Goal: Navigation & Orientation: Find specific page/section

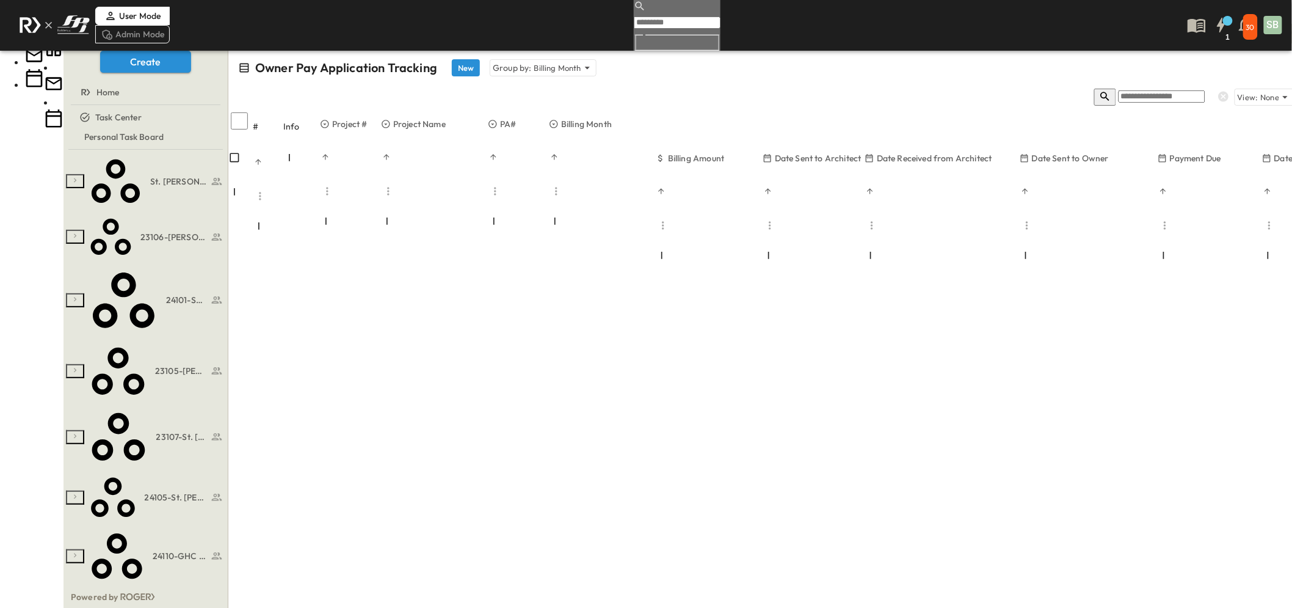
scroll to position [670, 0]
click at [141, 602] on span "24109-[GEOGRAPHIC_DATA][PERSON_NAME]" at bounding box center [162, 608] width 62 height 12
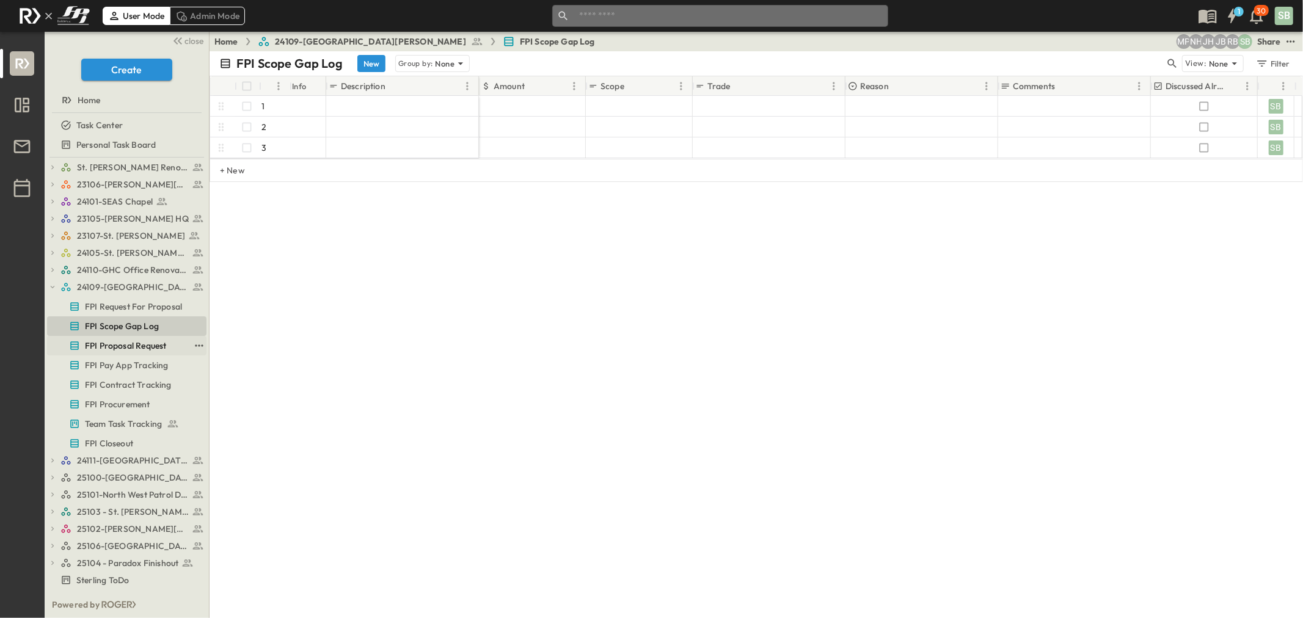
click at [138, 343] on span "FPI Proposal Request" at bounding box center [125, 346] width 81 height 12
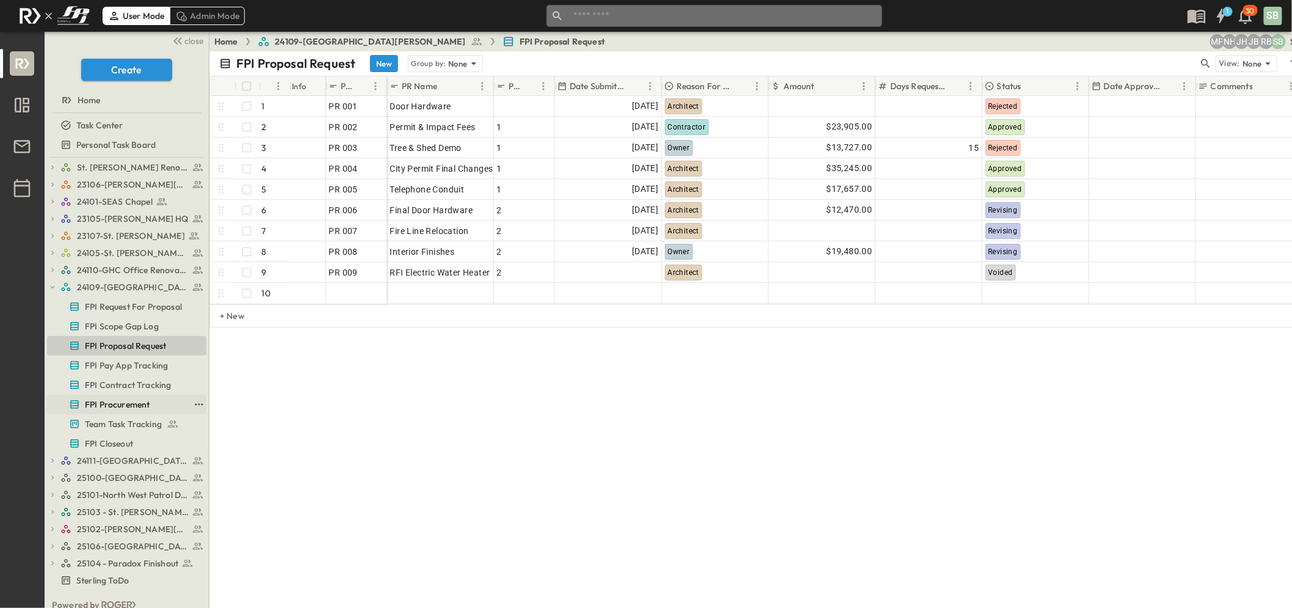
click at [126, 404] on span "FPI Procurement" at bounding box center [117, 404] width 65 height 12
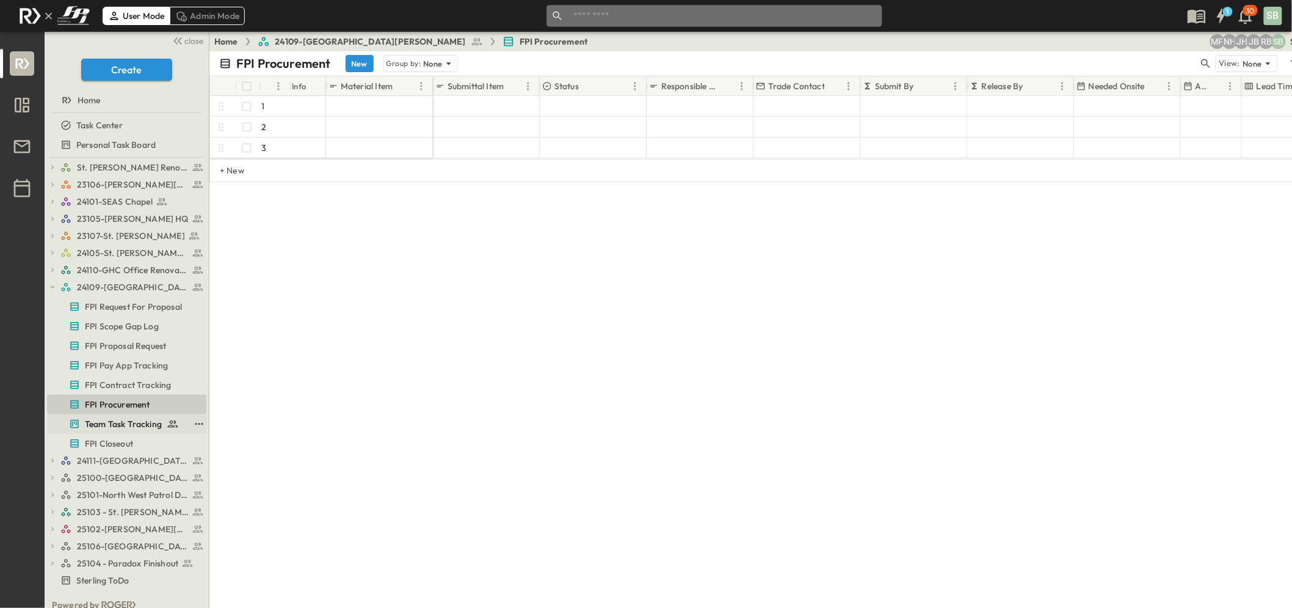
click at [126, 420] on span "Team Task Tracking" at bounding box center [123, 424] width 77 height 12
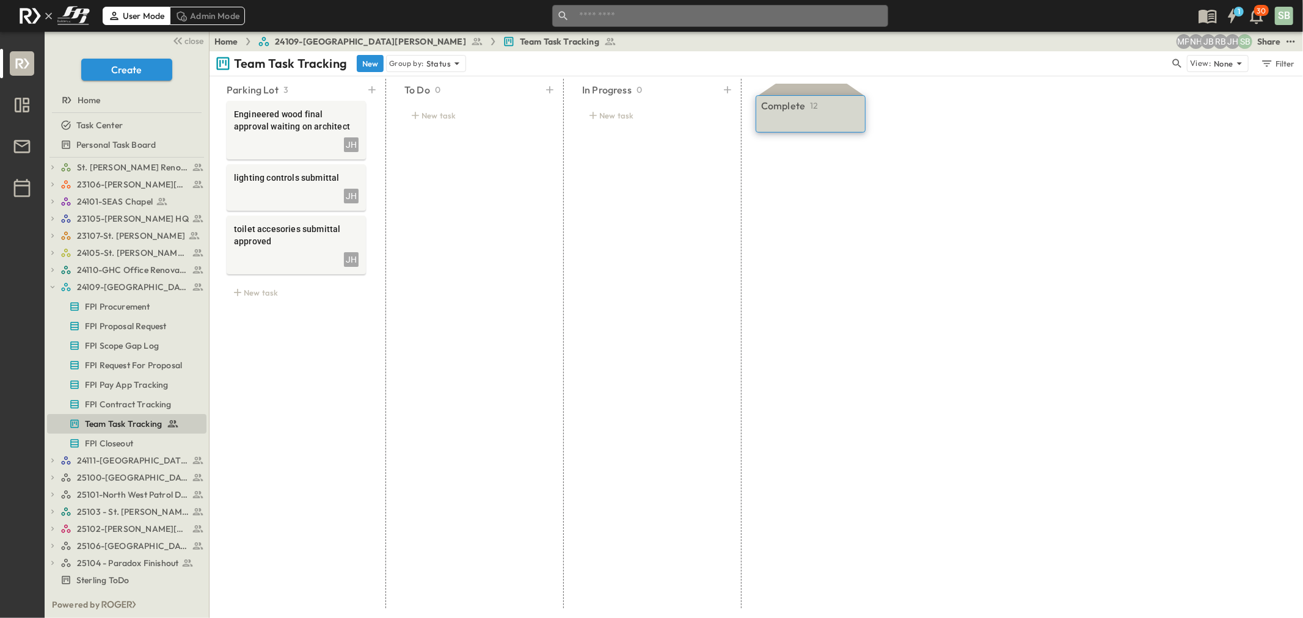
click at [774, 121] on div "Complete 12 Toilet Partitions JB 1 Millwork Vesting JB 2 Operable Partition JB …" at bounding box center [810, 114] width 109 height 36
click at [794, 145] on span "Unhide Column" at bounding box center [808, 142] width 62 height 12
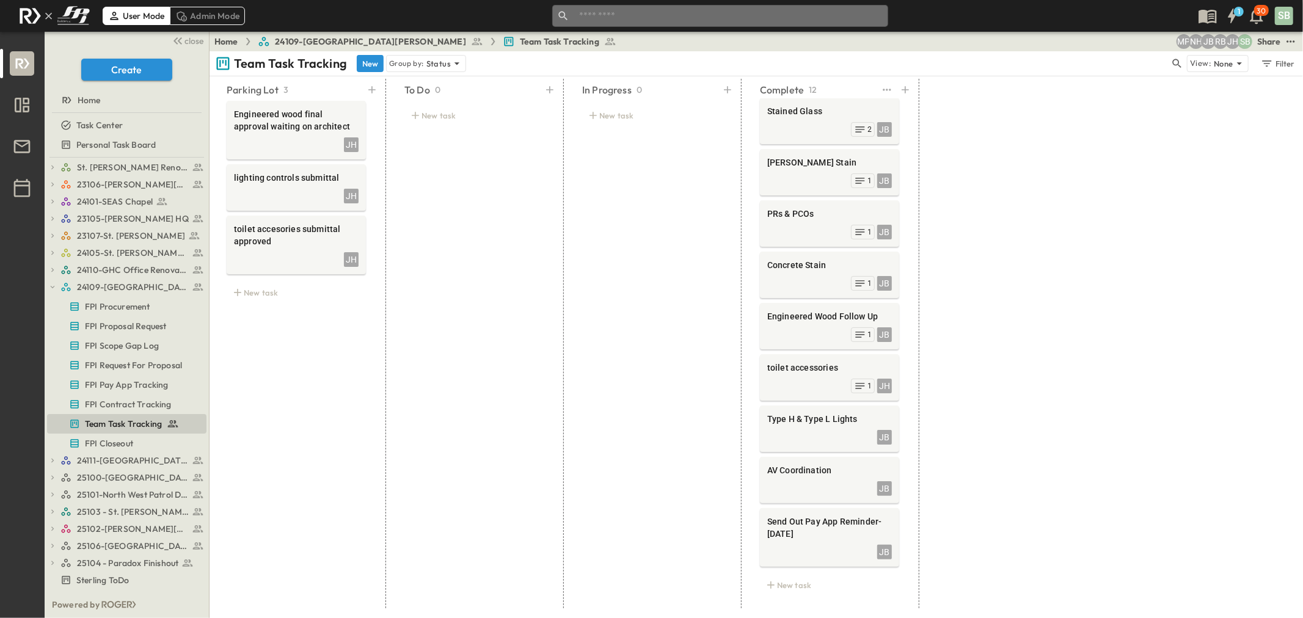
scroll to position [167, 0]
click at [145, 364] on span "FPI Request For Proposal" at bounding box center [133, 365] width 97 height 12
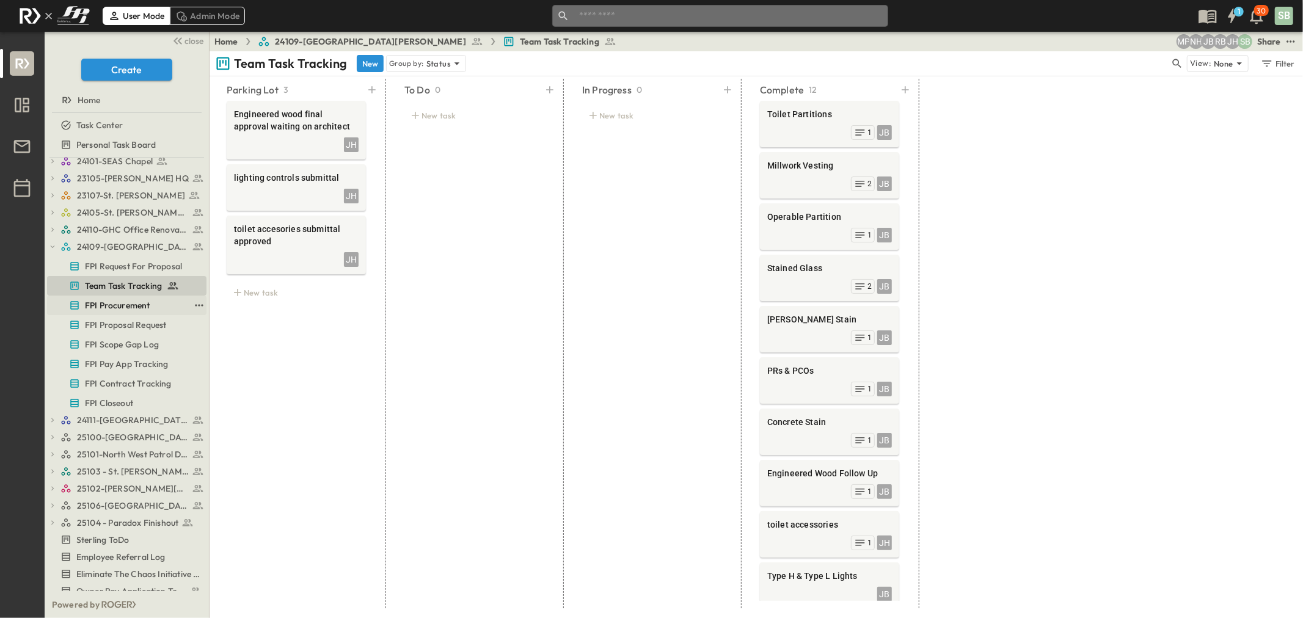
scroll to position [77, 0]
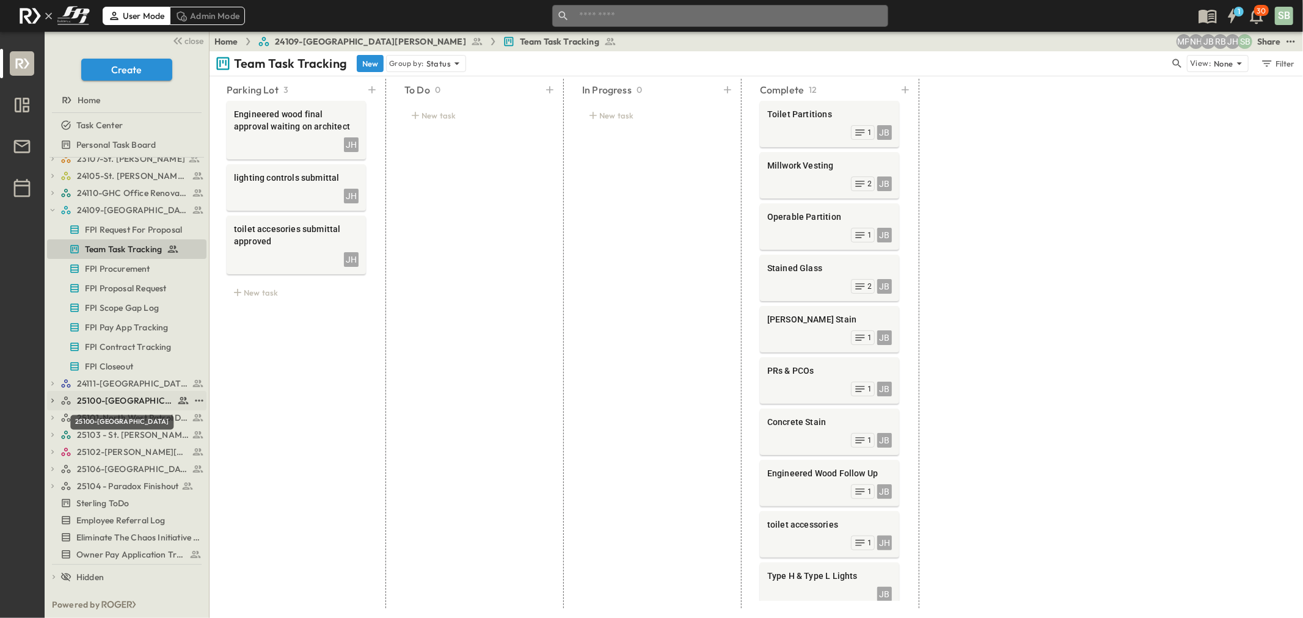
click at [120, 398] on span "25100-[GEOGRAPHIC_DATA]" at bounding box center [125, 401] width 97 height 12
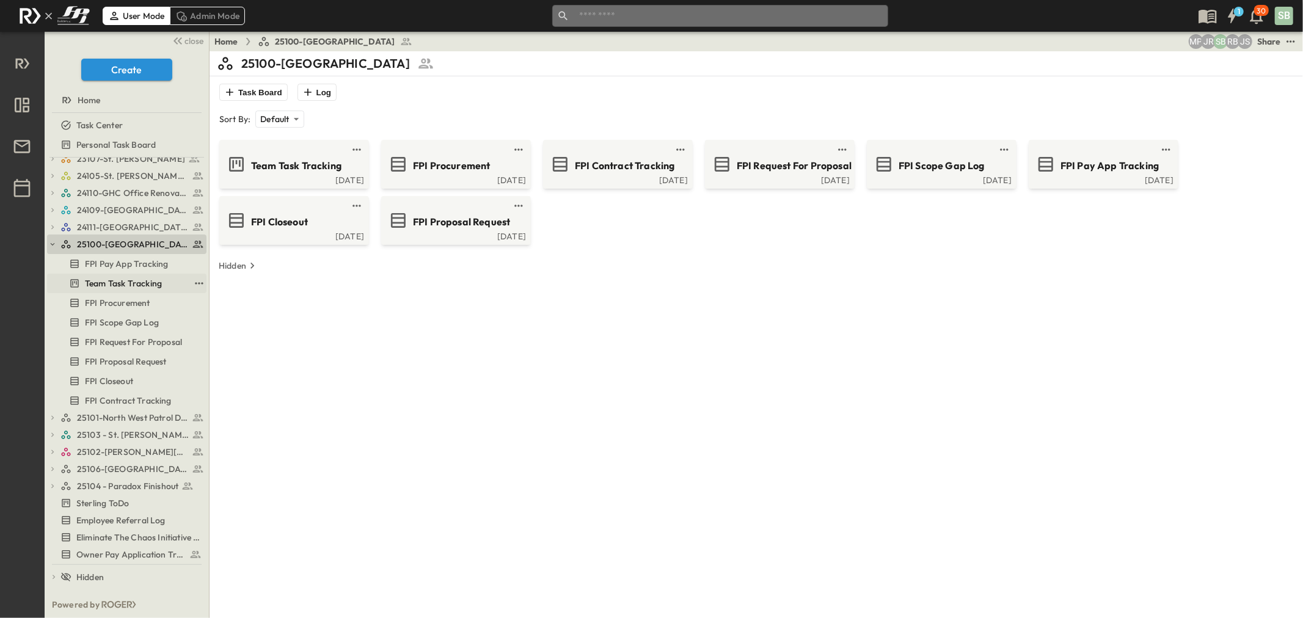
click at [121, 277] on span "Team Task Tracking" at bounding box center [123, 283] width 77 height 12
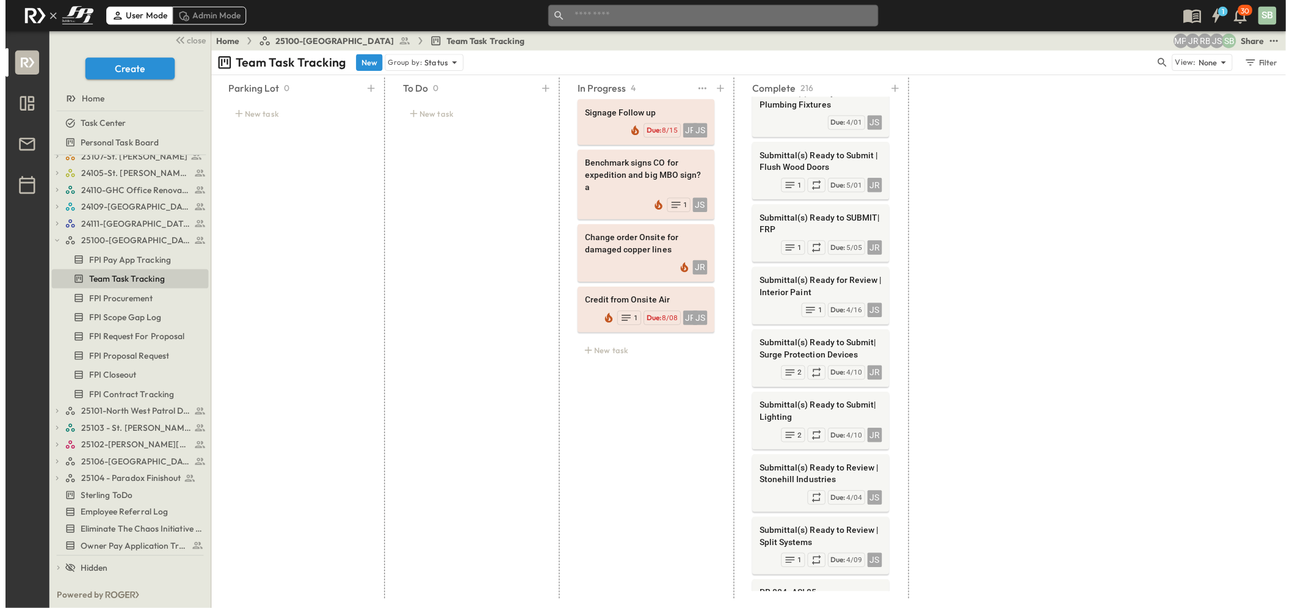
scroll to position [9580, 0]
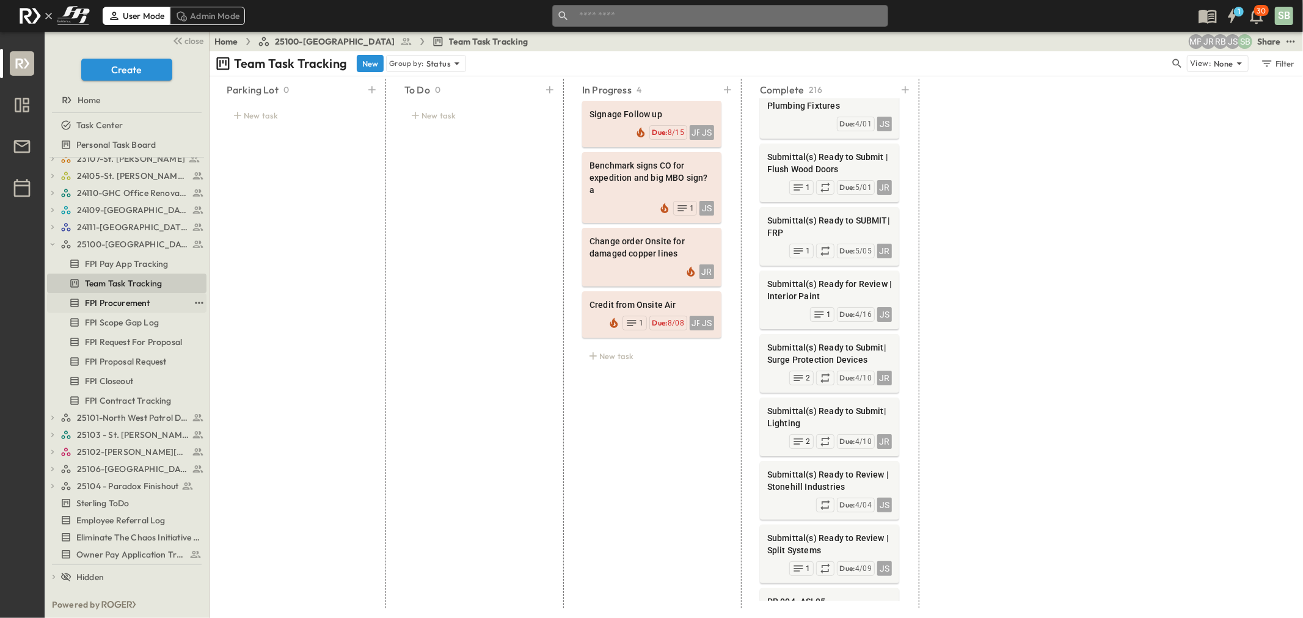
click at [135, 297] on span "FPI Procurement" at bounding box center [117, 303] width 65 height 12
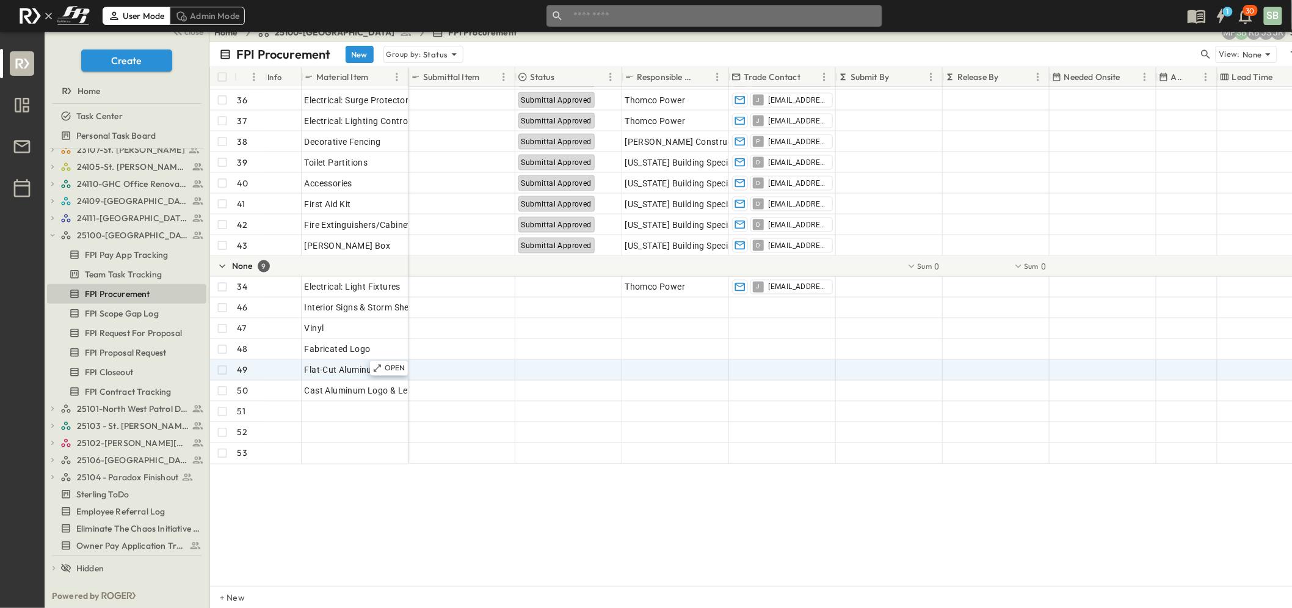
scroll to position [10, 0]
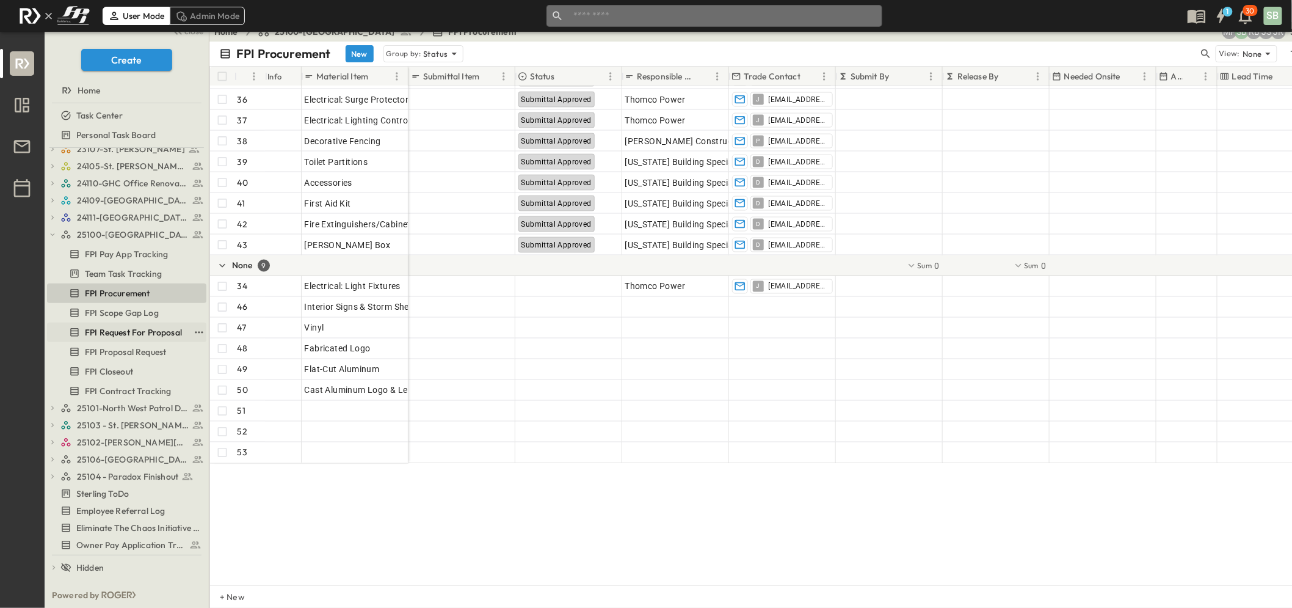
click at [128, 333] on span "FPI Request For Proposal" at bounding box center [133, 332] width 97 height 12
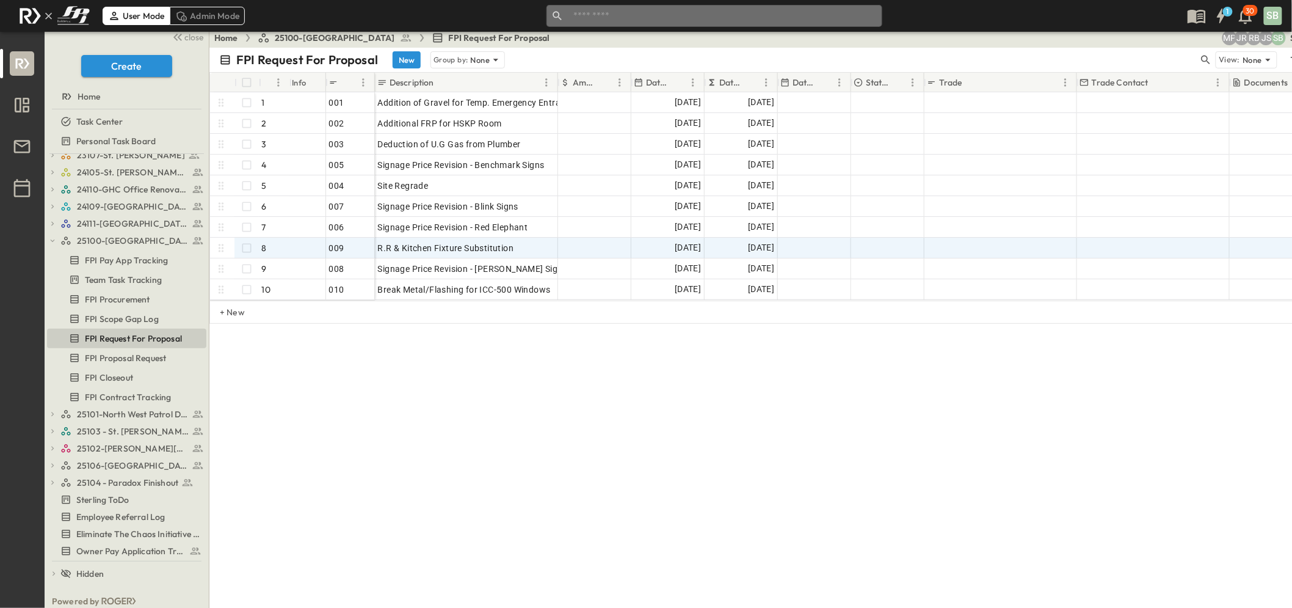
scroll to position [10, 0]
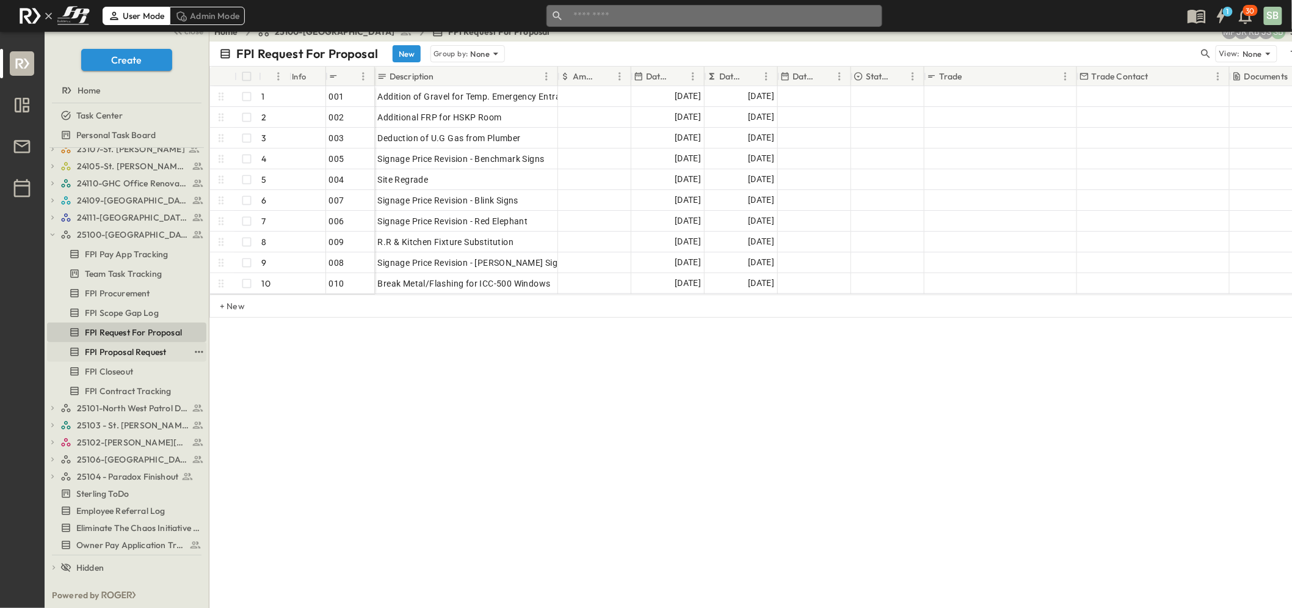
click at [129, 346] on span "FPI Proposal Request" at bounding box center [125, 352] width 81 height 12
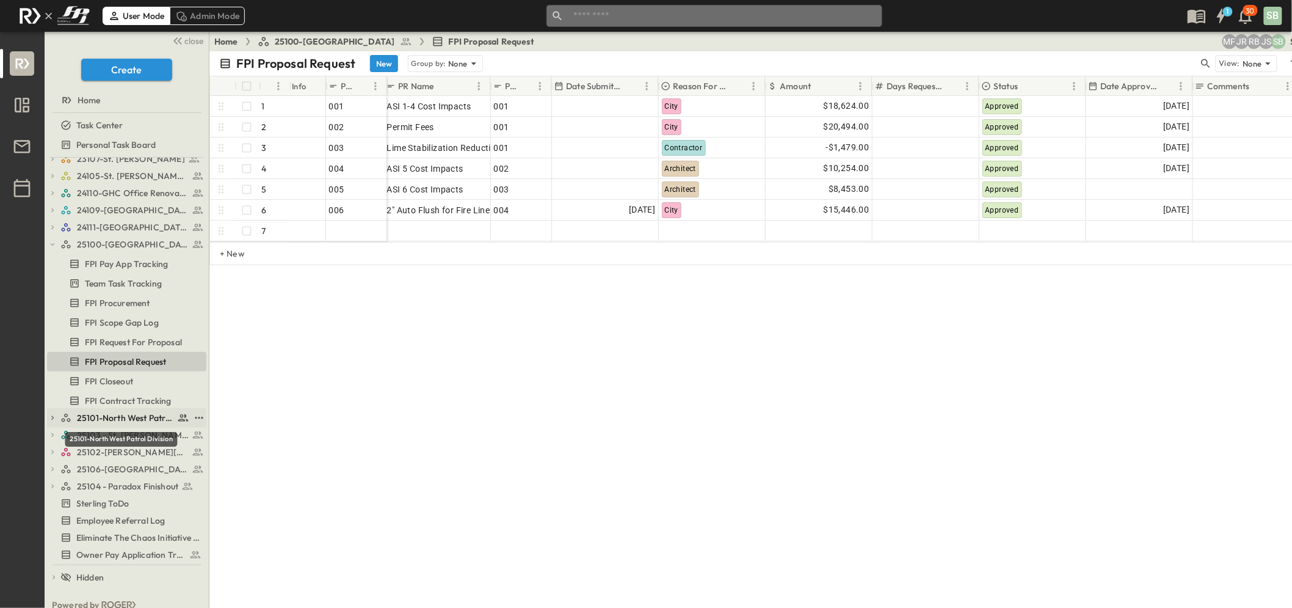
click at [126, 412] on span "25101-North West Patrol Division" at bounding box center [125, 418] width 97 height 12
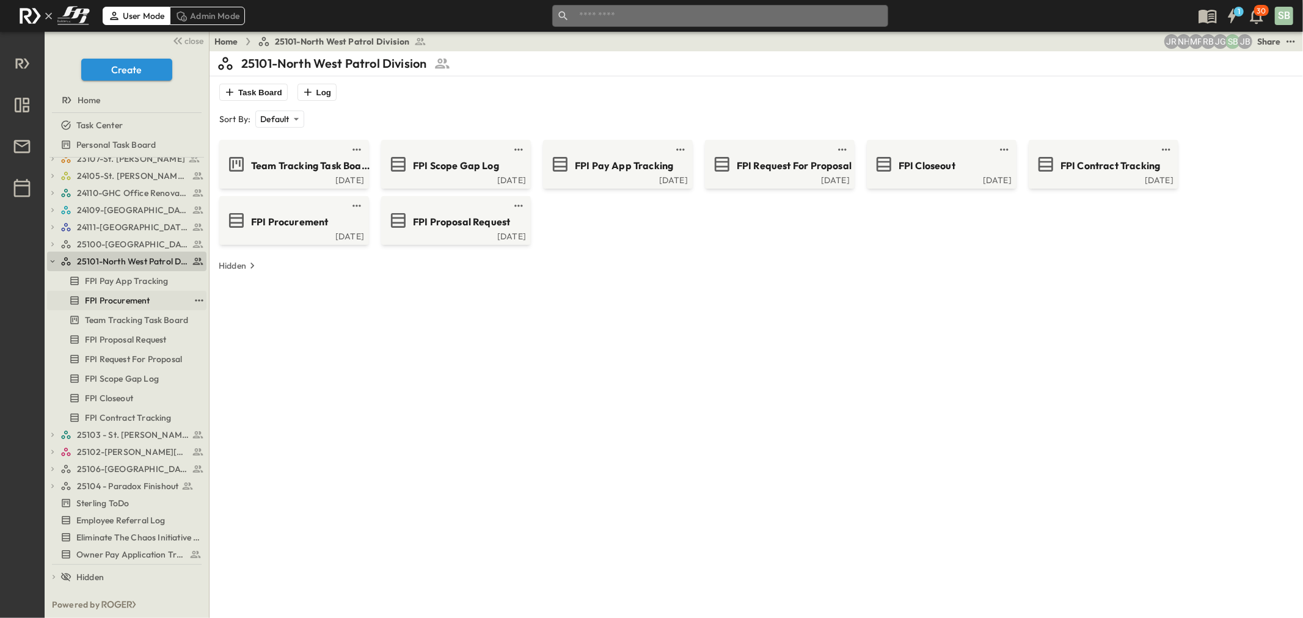
click at [123, 298] on span "FPI Procurement" at bounding box center [117, 300] width 65 height 12
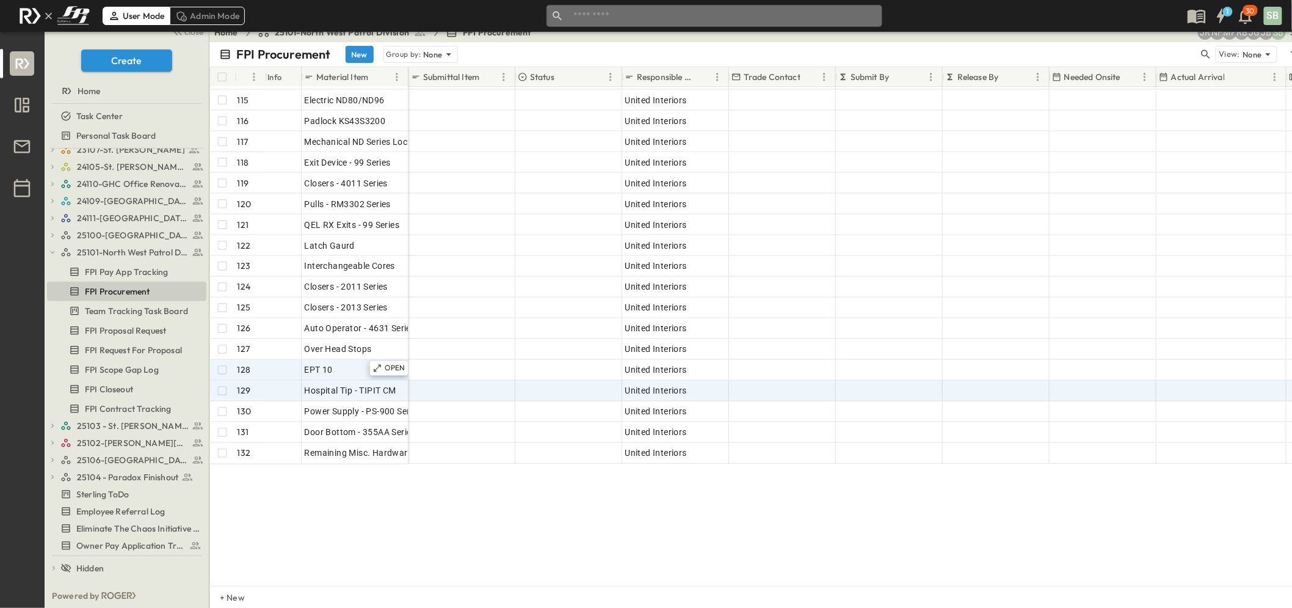
scroll to position [10, 0]
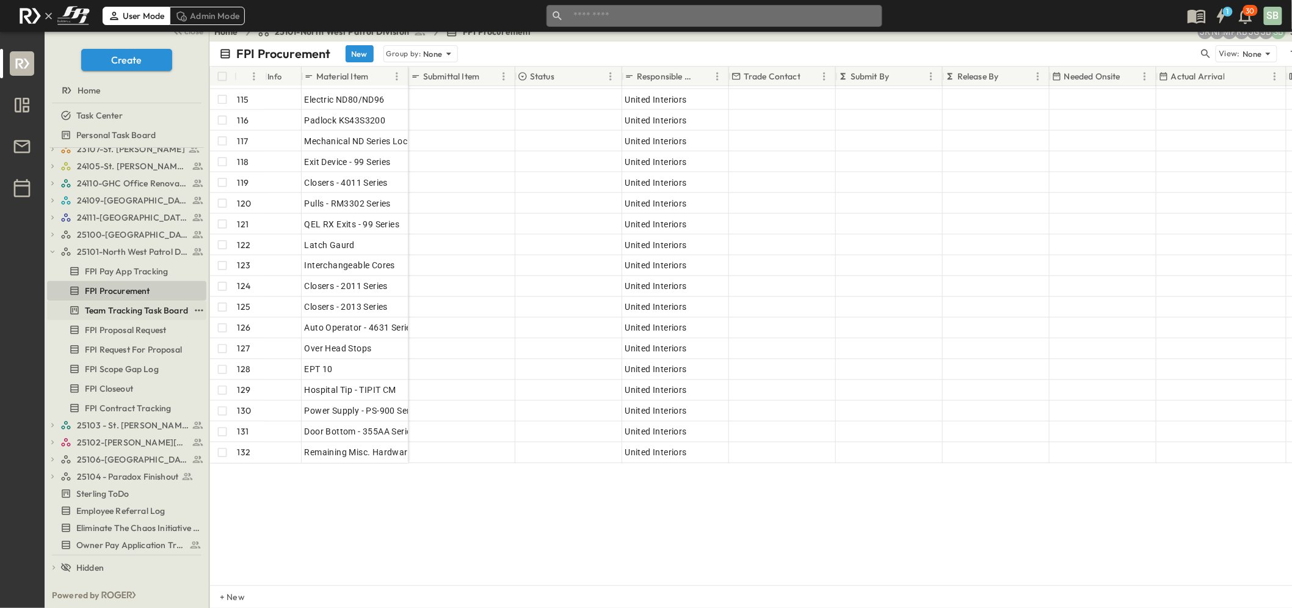
click at [137, 308] on span "Team Tracking Task Board" at bounding box center [136, 310] width 103 height 12
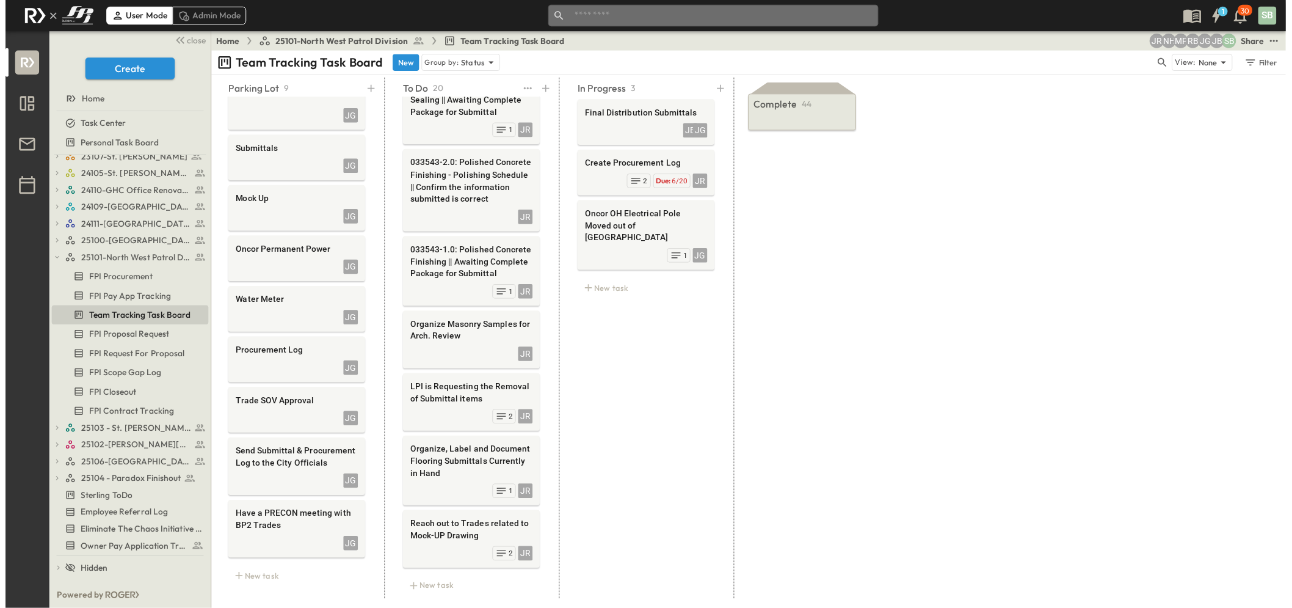
scroll to position [884, 0]
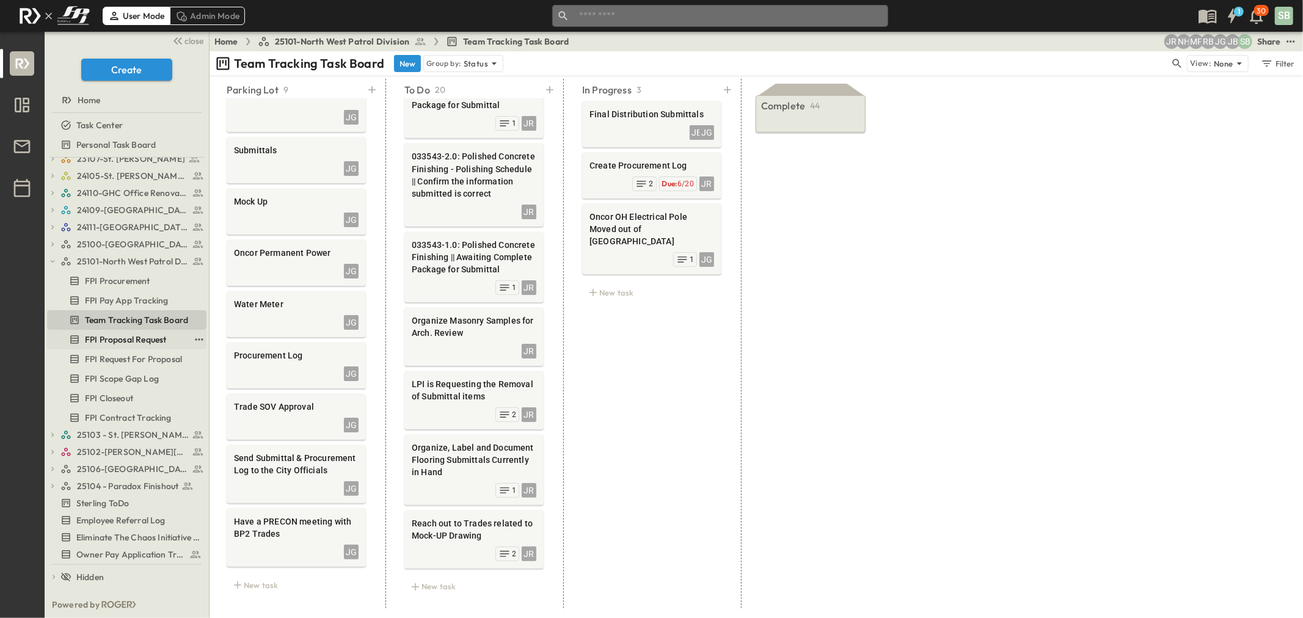
click at [156, 341] on span "FPI Proposal Request" at bounding box center [125, 339] width 81 height 12
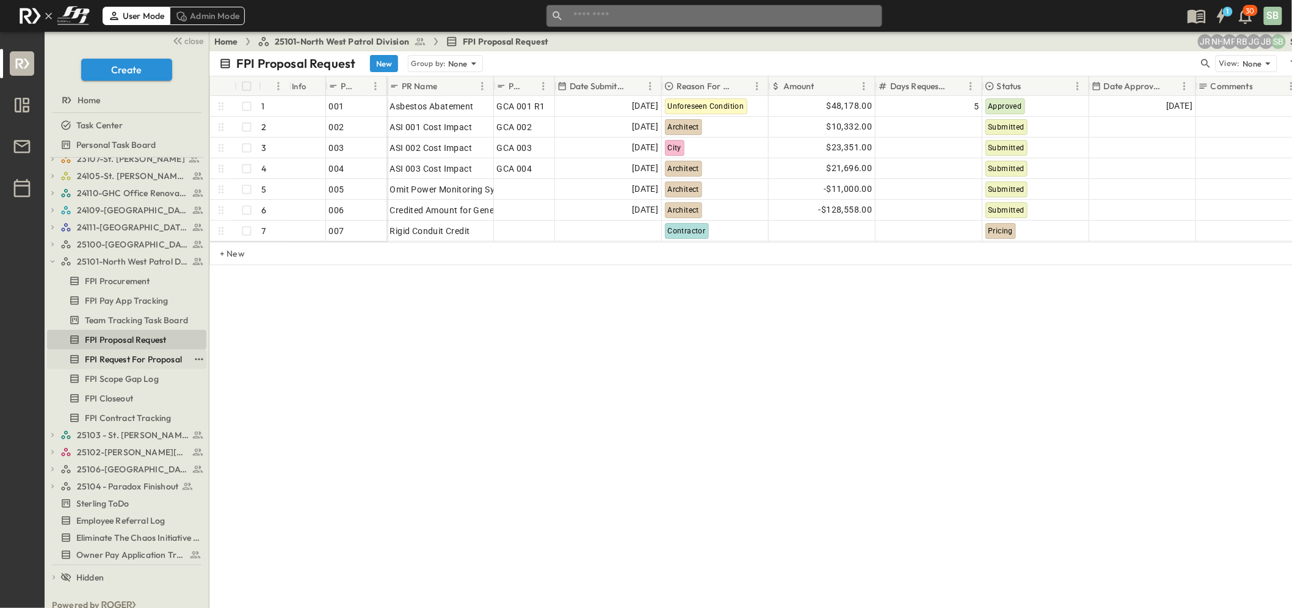
click at [136, 363] on span "FPI Request For Proposal" at bounding box center [133, 359] width 97 height 12
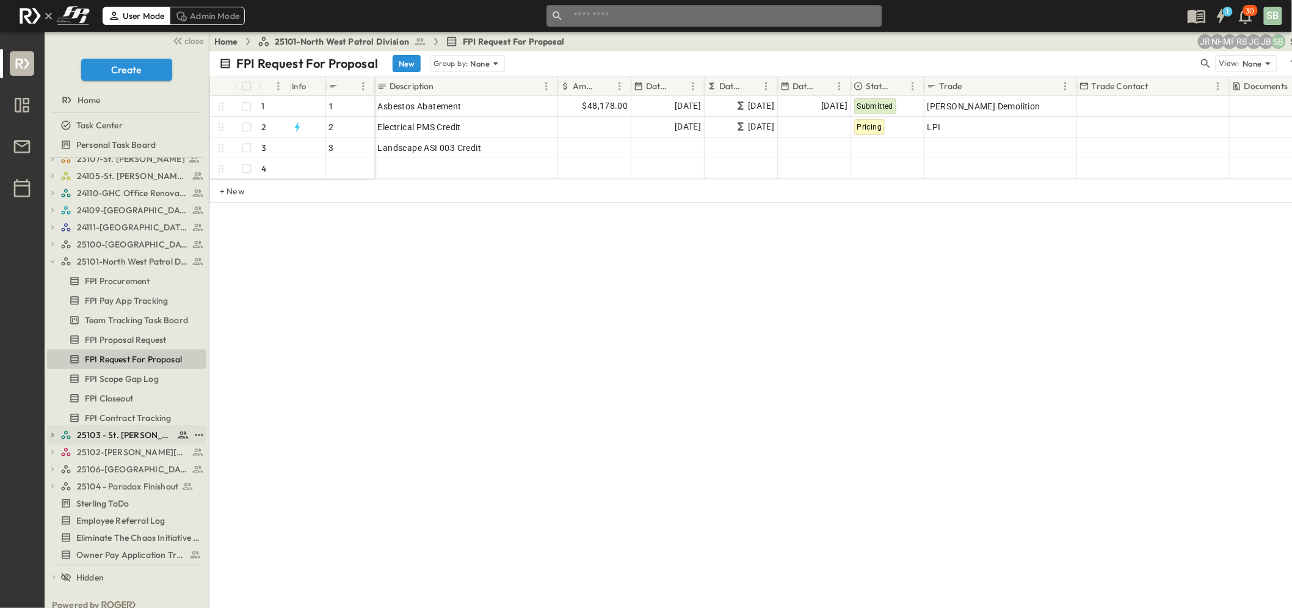
click at [120, 429] on span "25103 - St. [PERSON_NAME] Phase 2" at bounding box center [125, 435] width 97 height 12
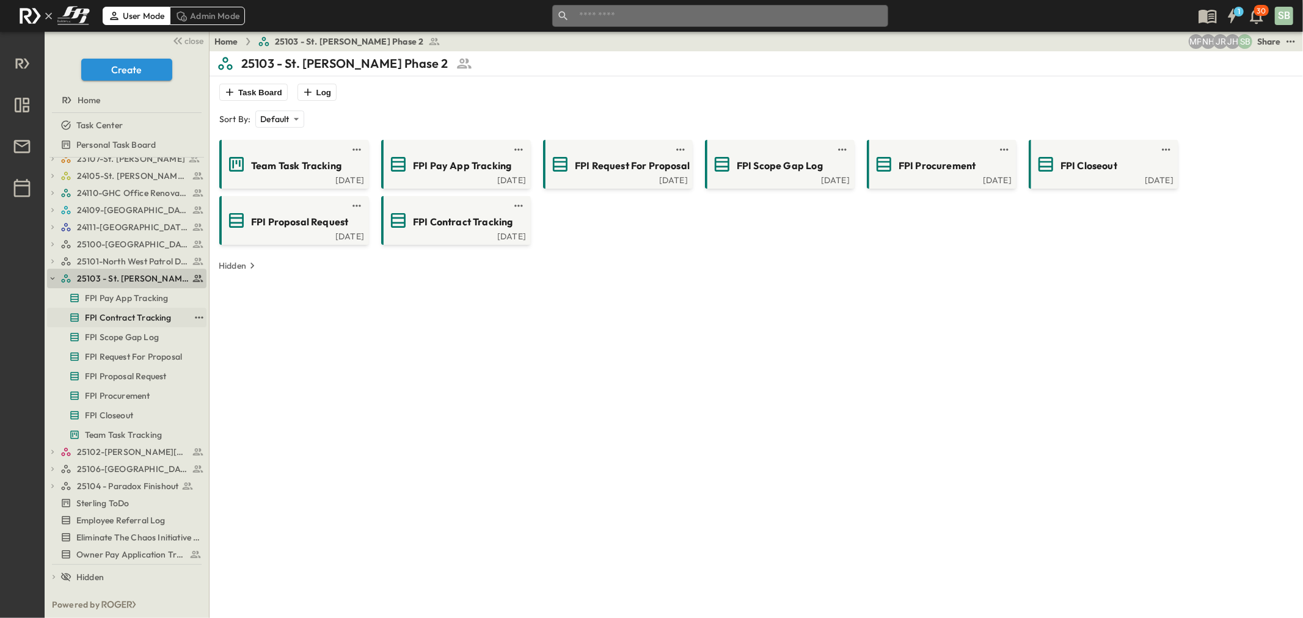
click at [142, 315] on span "FPI Contract Tracking" at bounding box center [128, 317] width 87 height 12
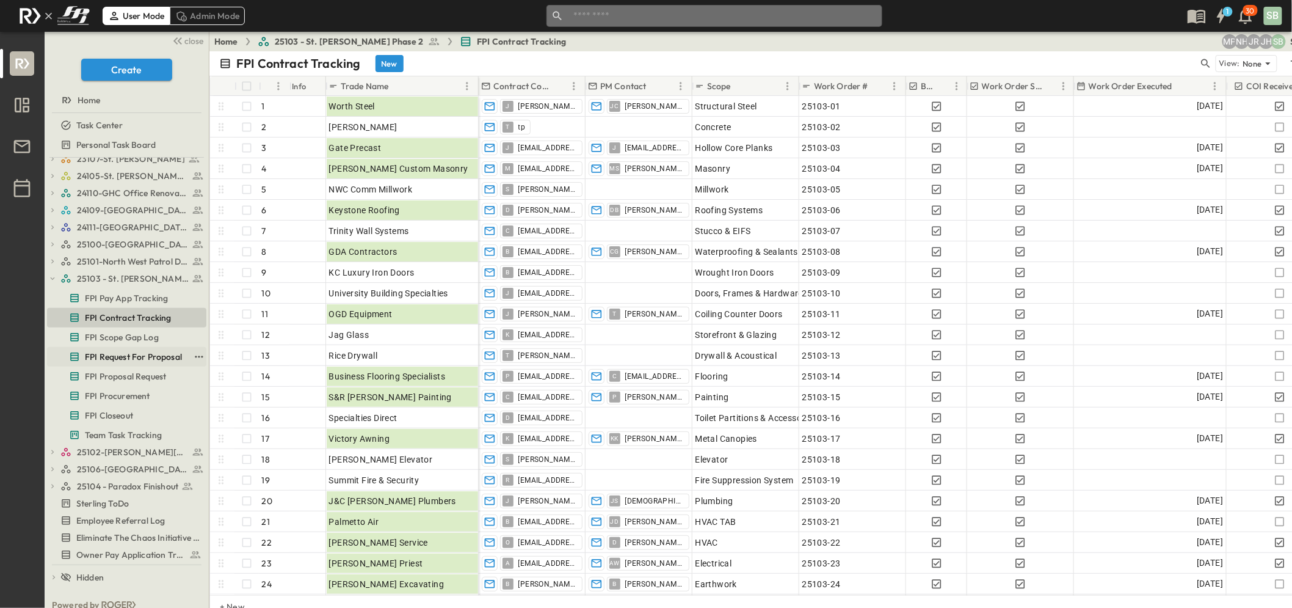
click at [144, 357] on span "FPI Request For Proposal" at bounding box center [133, 357] width 97 height 12
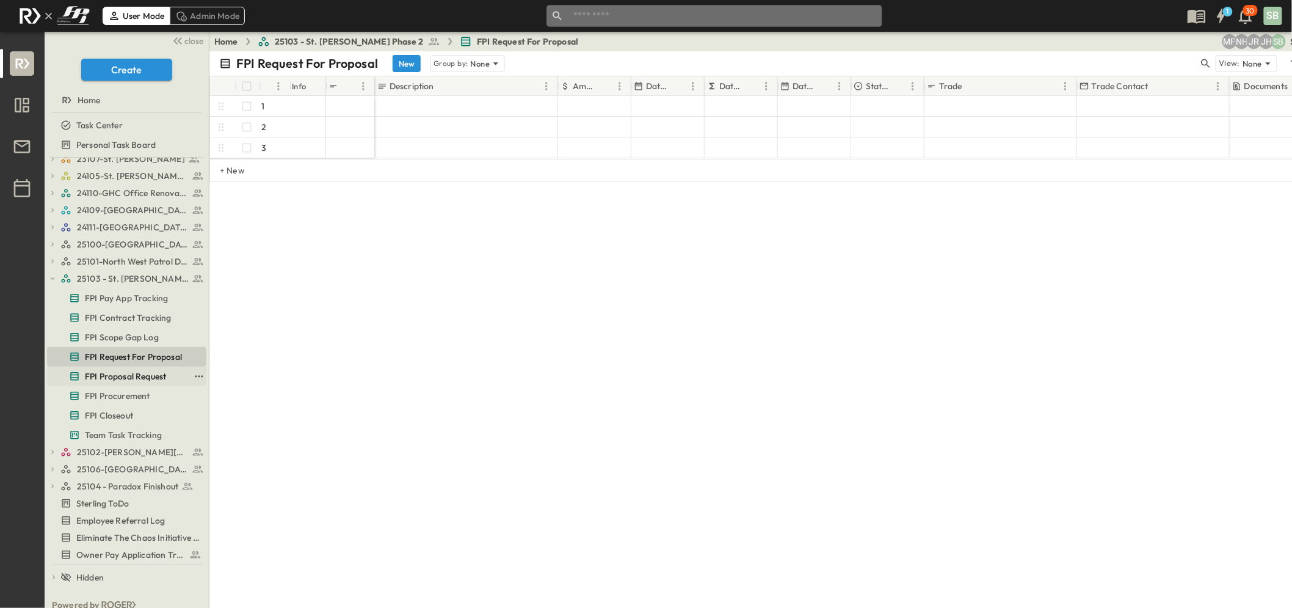
click at [145, 375] on span "FPI Proposal Request" at bounding box center [125, 376] width 81 height 12
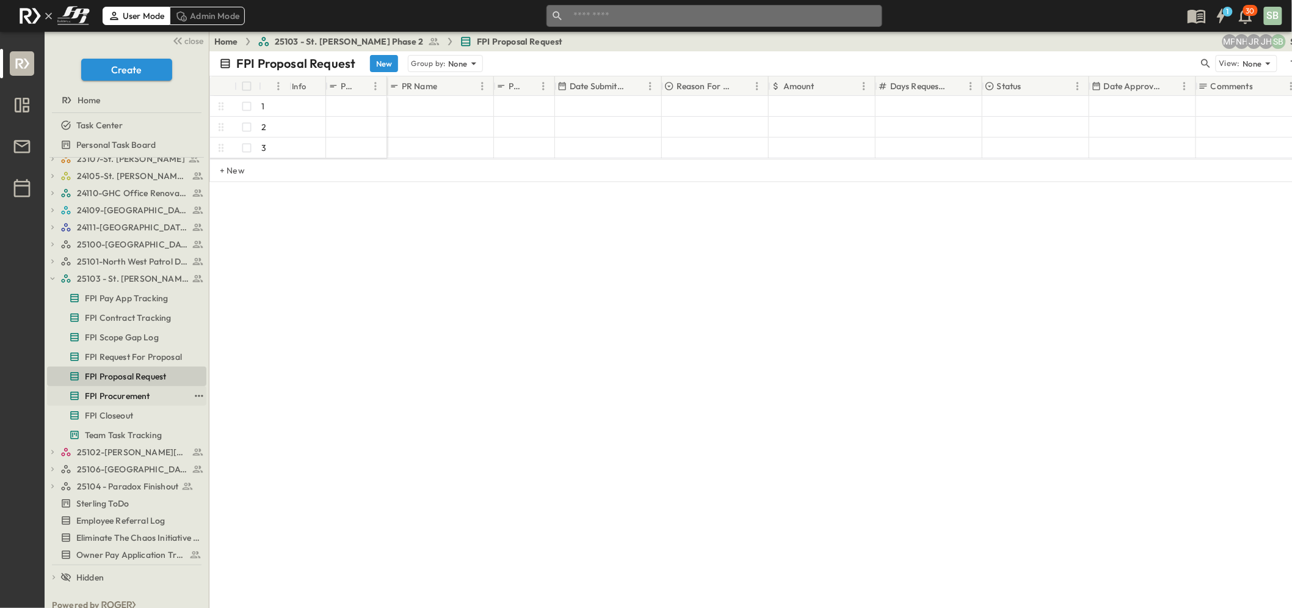
click at [140, 395] on span "FPI Procurement" at bounding box center [117, 396] width 65 height 12
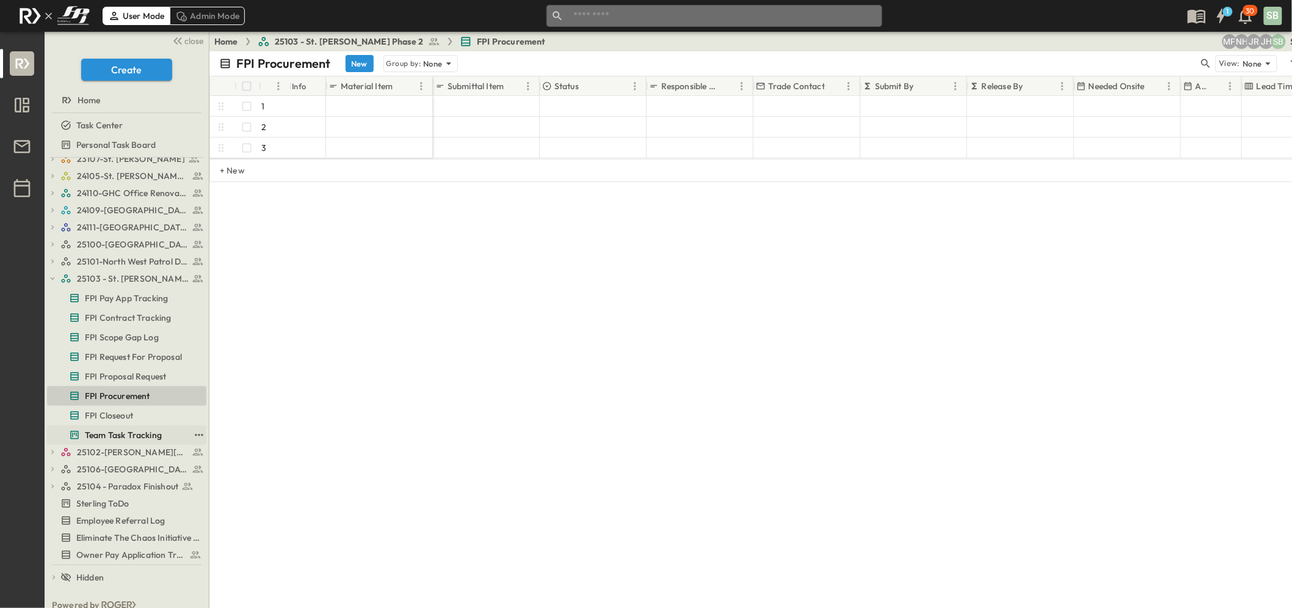
click at [139, 436] on span "Team Task Tracking" at bounding box center [123, 435] width 77 height 12
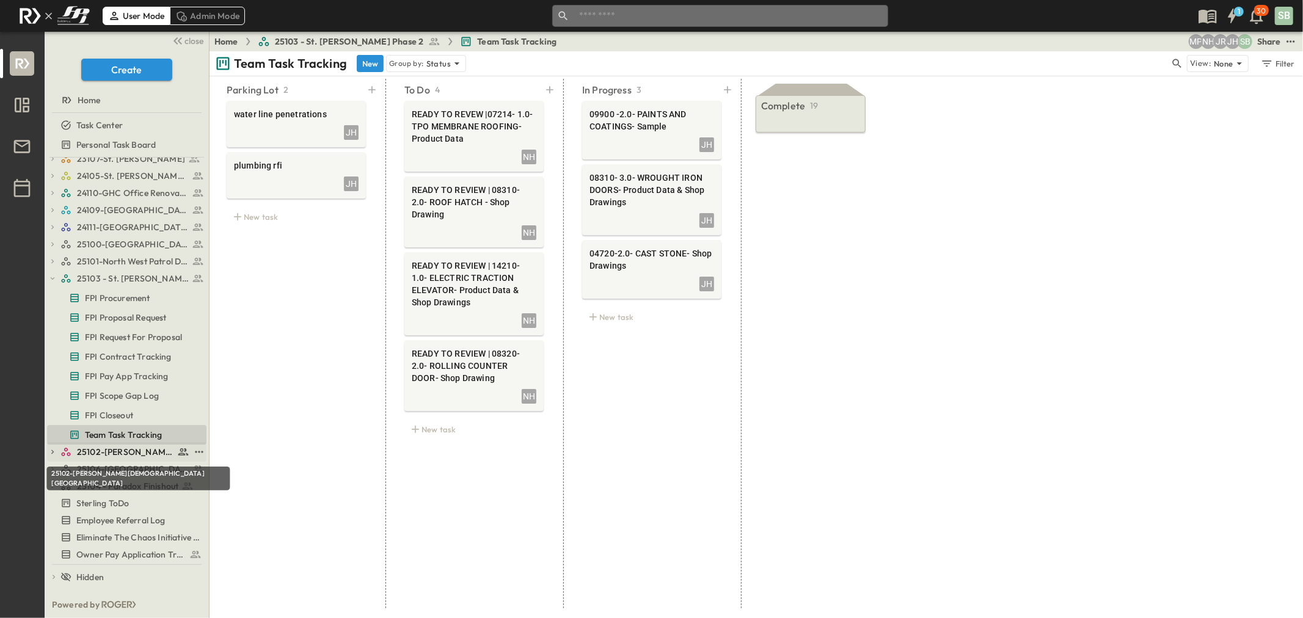
click at [123, 447] on span "25102-[PERSON_NAME][DEMOGRAPHIC_DATA][GEOGRAPHIC_DATA]" at bounding box center [125, 452] width 97 height 12
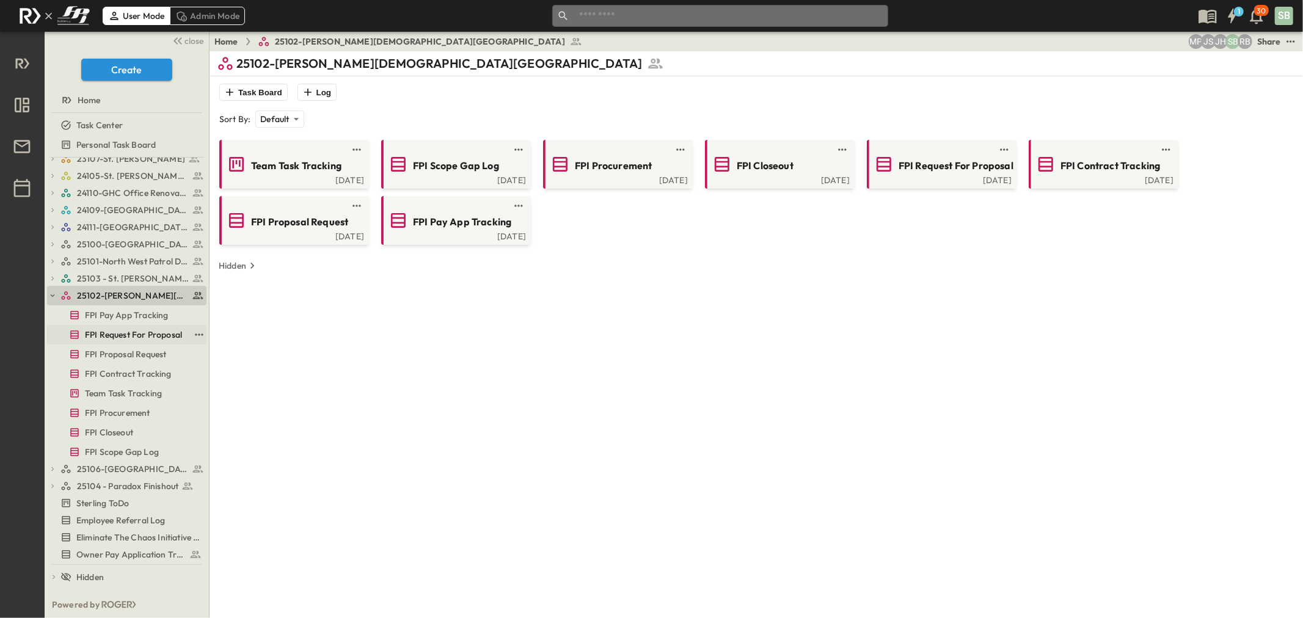
click at [144, 333] on span "FPI Request For Proposal" at bounding box center [133, 335] width 97 height 12
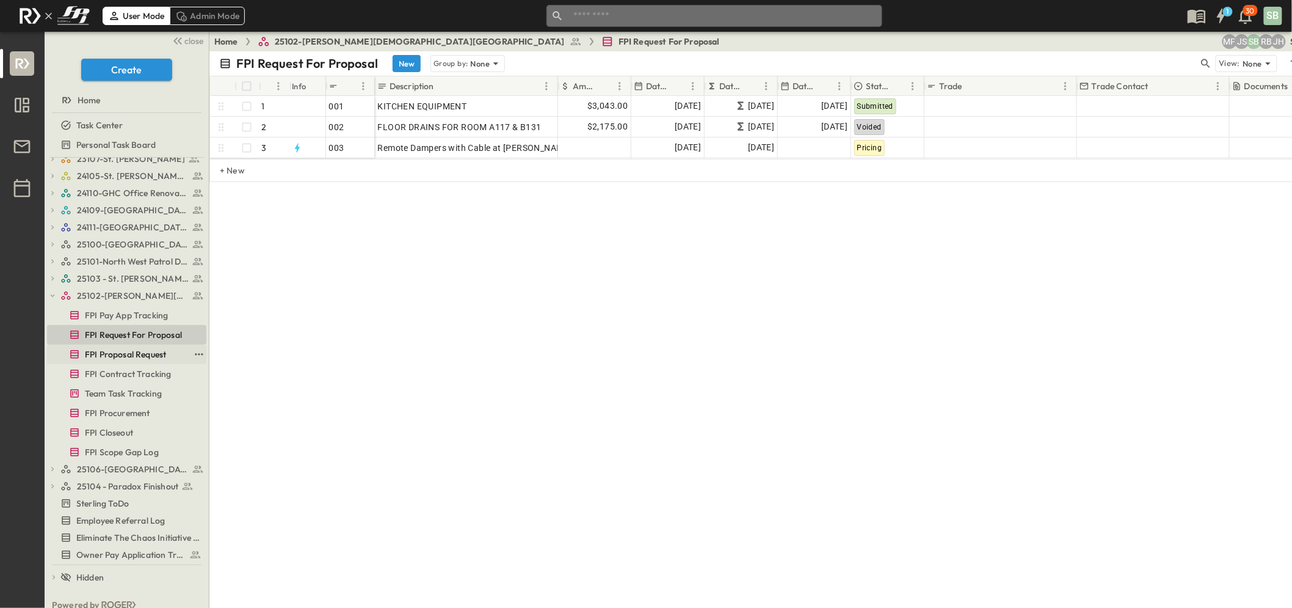
click at [141, 354] on span "FPI Proposal Request" at bounding box center [125, 354] width 81 height 12
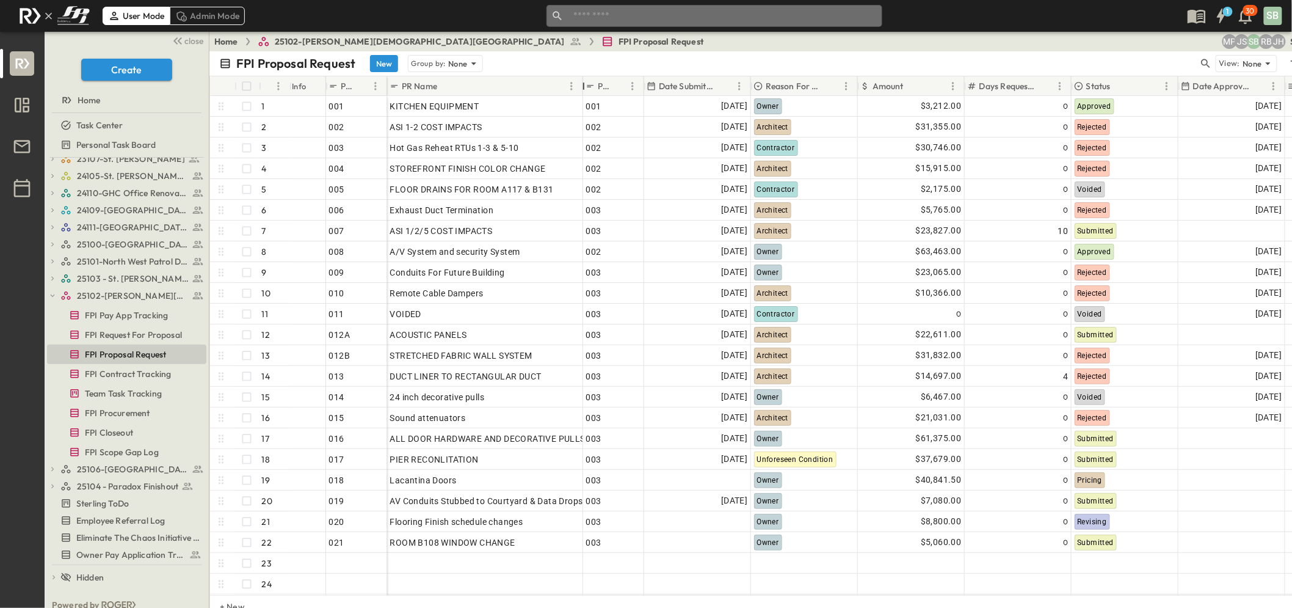
drag, startPoint x: 492, startPoint y: 82, endPoint x: 581, endPoint y: 90, distance: 89.5
click at [581, 90] on div at bounding box center [584, 86] width 12 height 34
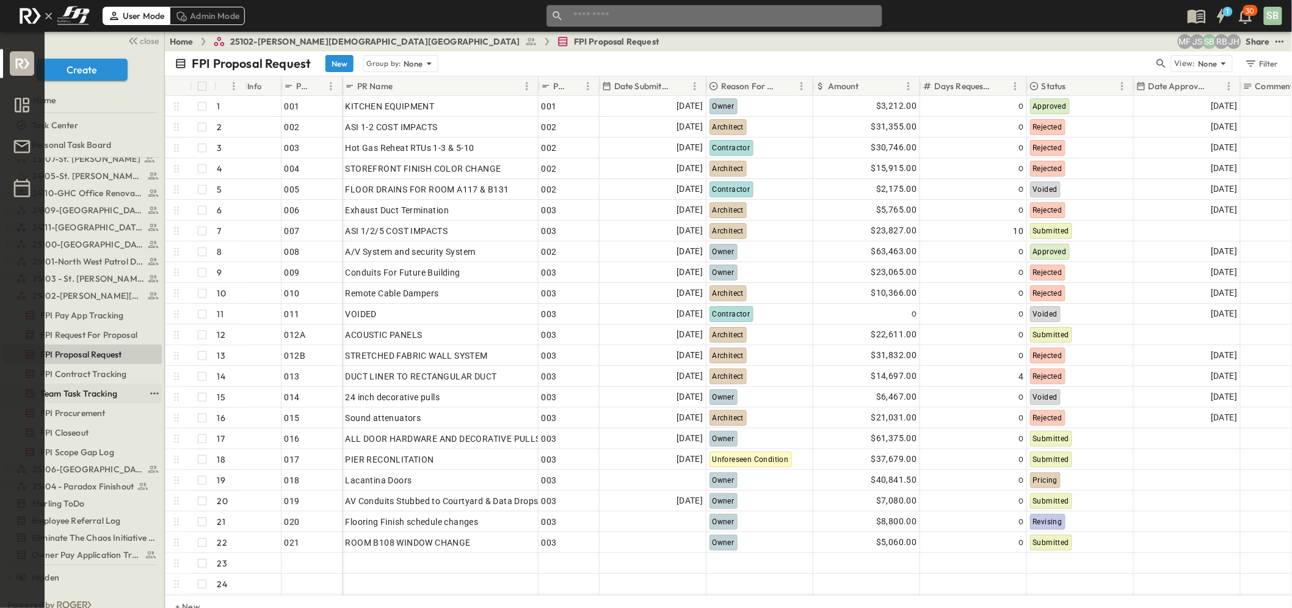
click at [92, 387] on span "Team Task Tracking" at bounding box center [78, 393] width 77 height 12
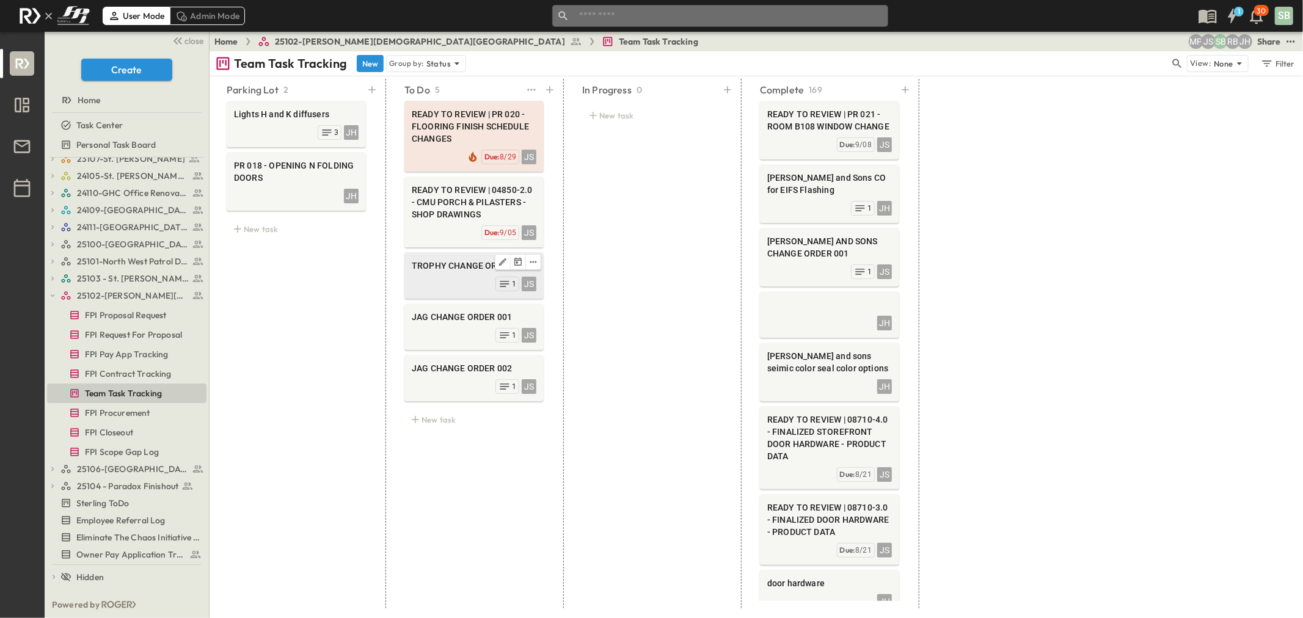
click at [442, 275] on div "JS 1" at bounding box center [474, 282] width 125 height 17
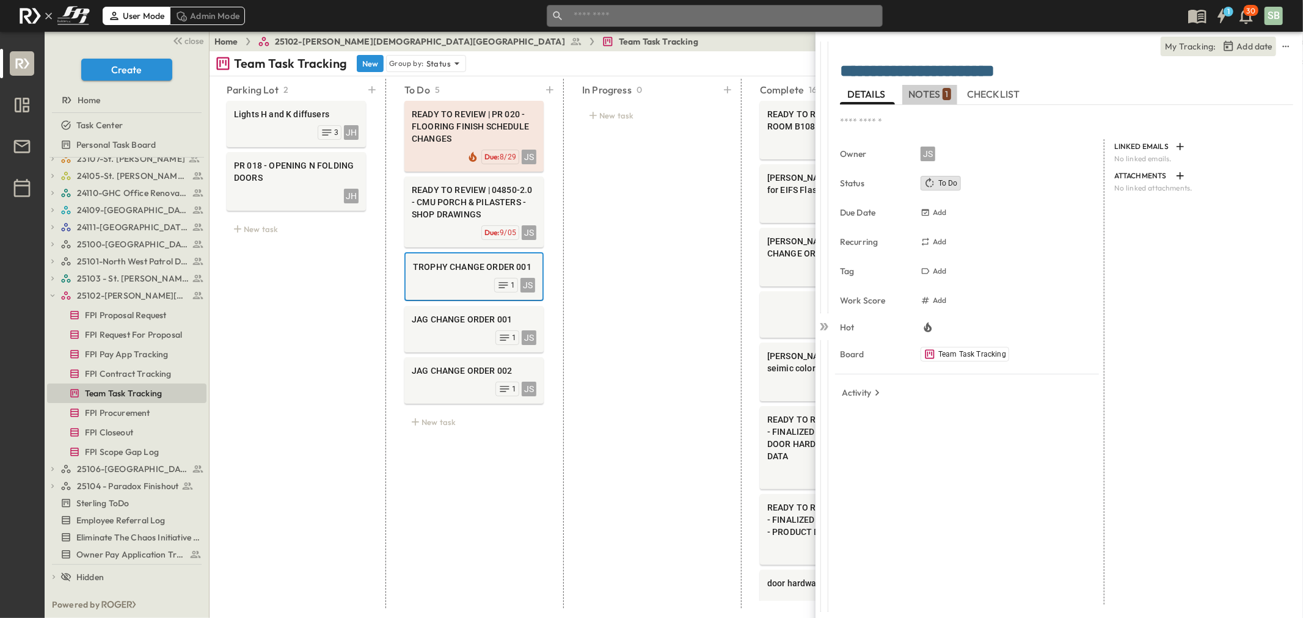
click at [925, 89] on span "NOTES 1" at bounding box center [929, 94] width 42 height 11
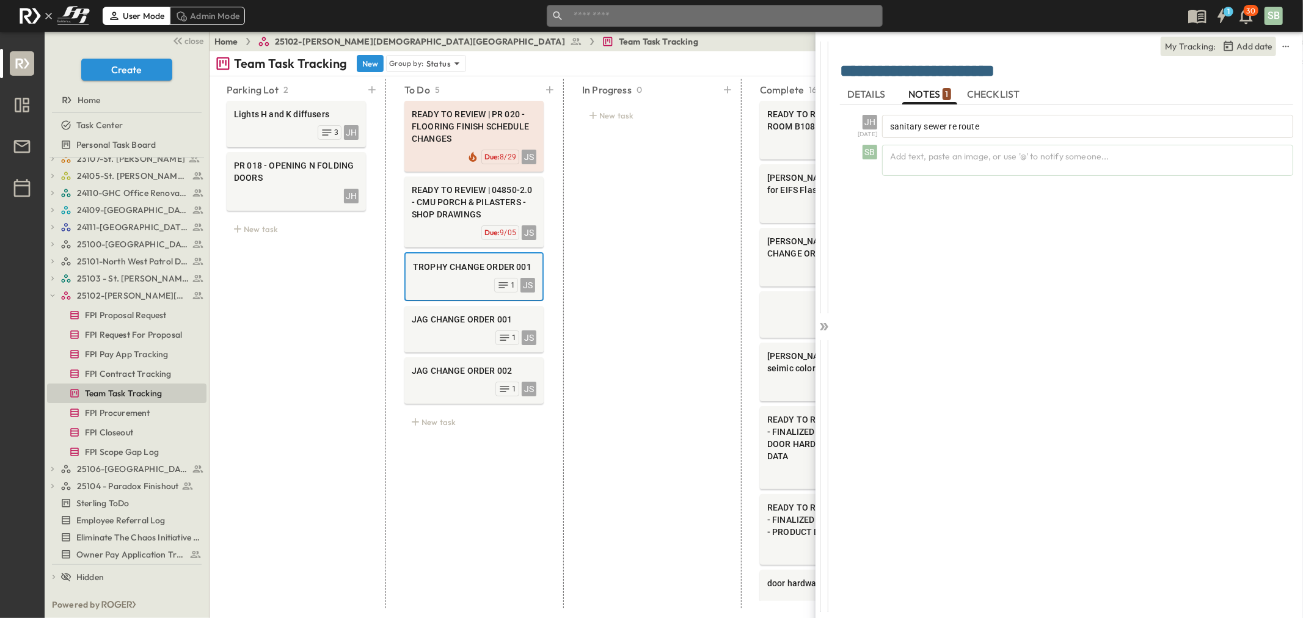
click at [862, 95] on span "DETAILS" at bounding box center [867, 94] width 40 height 11
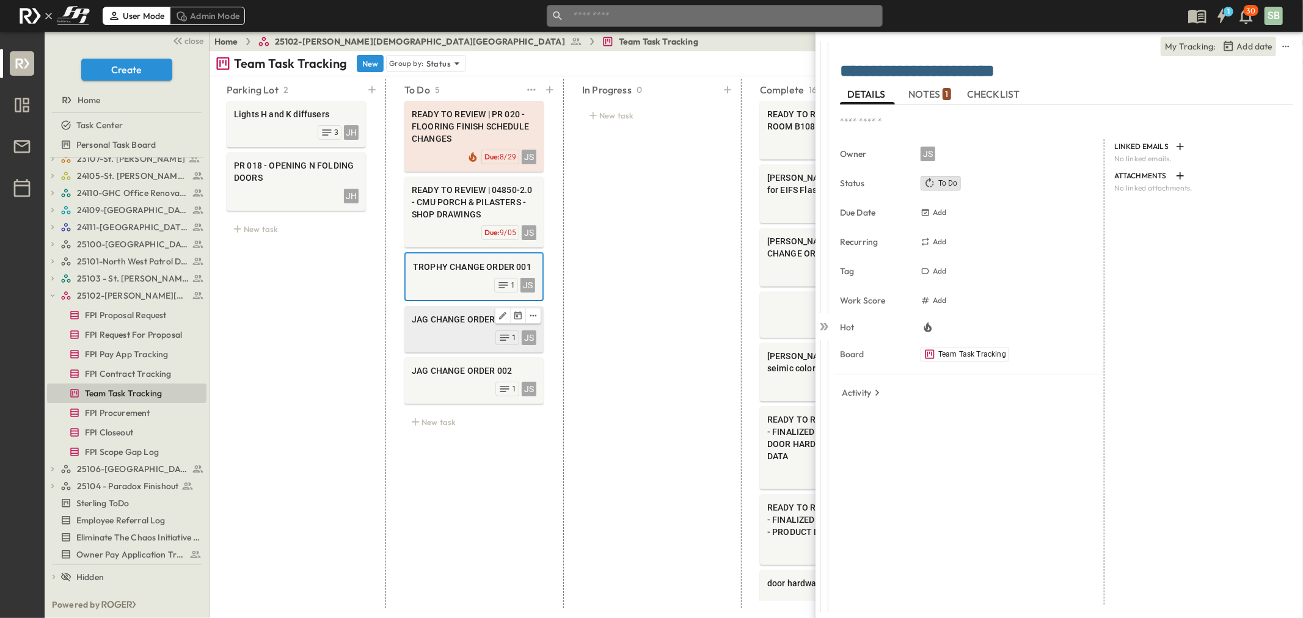
click at [463, 324] on span "JAG CHANGE ORDER 001" at bounding box center [474, 319] width 125 height 12
click at [922, 93] on span "NOTES 1" at bounding box center [929, 94] width 42 height 11
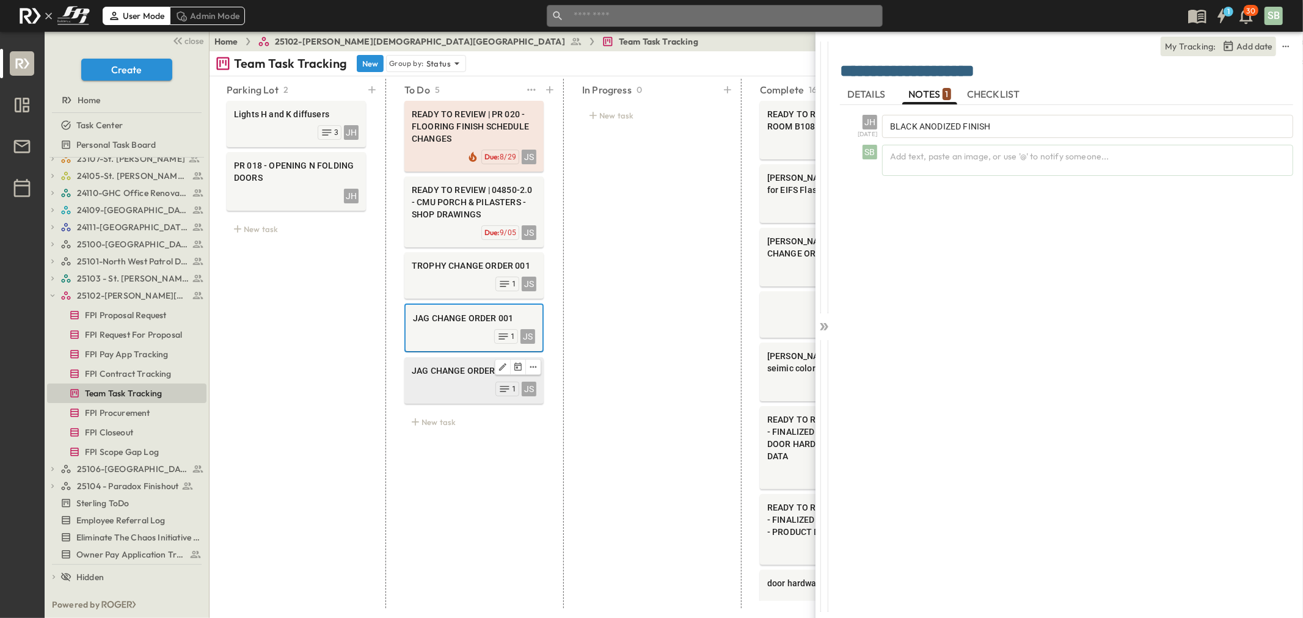
click at [468, 377] on div "JAG CHANGE ORDER 002" at bounding box center [474, 372] width 125 height 15
click at [285, 197] on div "JH" at bounding box center [296, 194] width 125 height 17
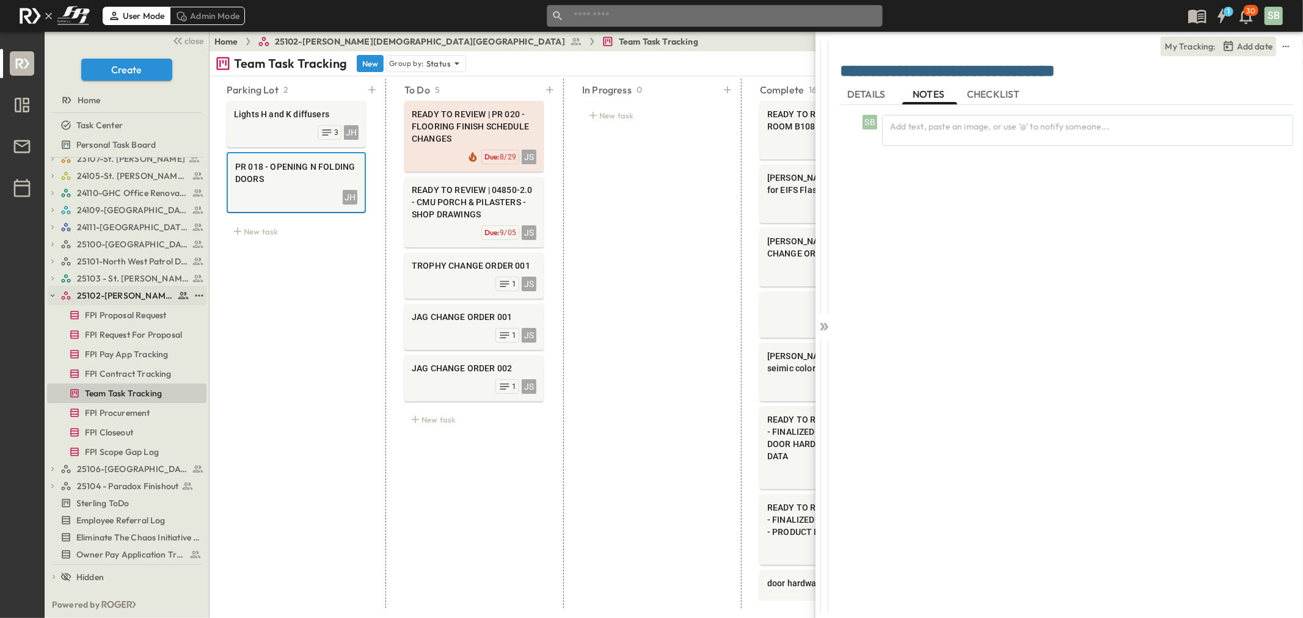
click at [49, 296] on icon "button" at bounding box center [52, 295] width 9 height 9
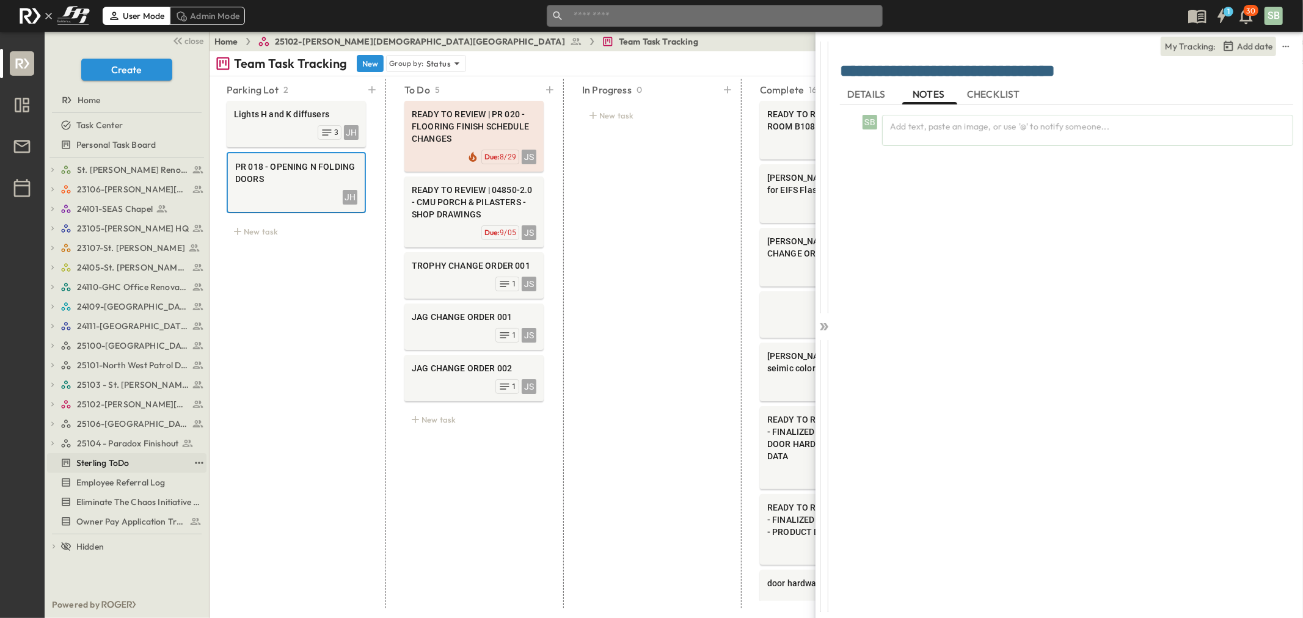
click at [123, 467] on span "Sterling ToDo" at bounding box center [102, 463] width 53 height 12
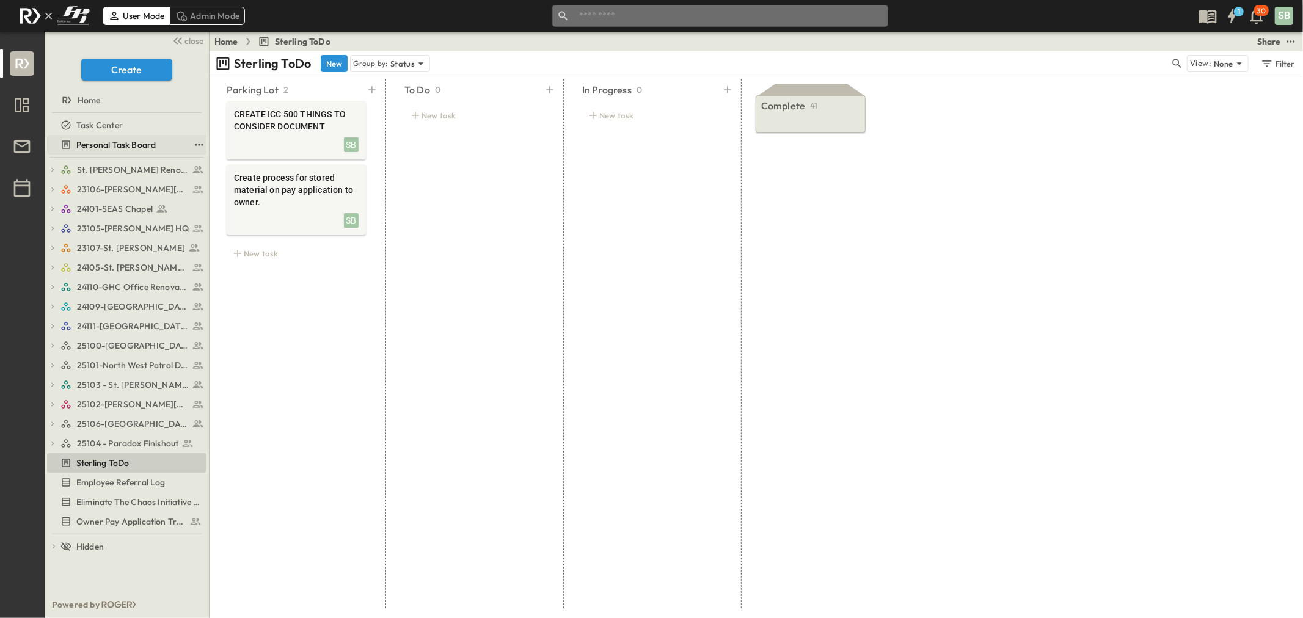
click at [120, 141] on span "Personal Task Board" at bounding box center [115, 145] width 79 height 12
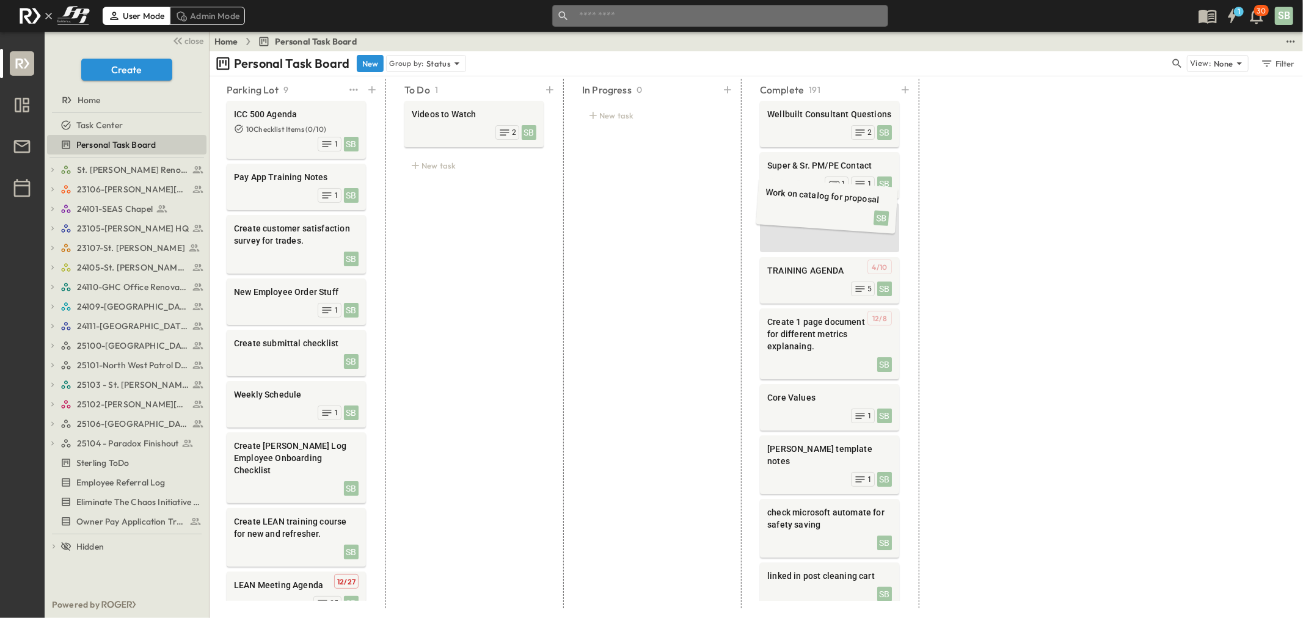
drag, startPoint x: 288, startPoint y: 247, endPoint x: 819, endPoint y: 214, distance: 531.8
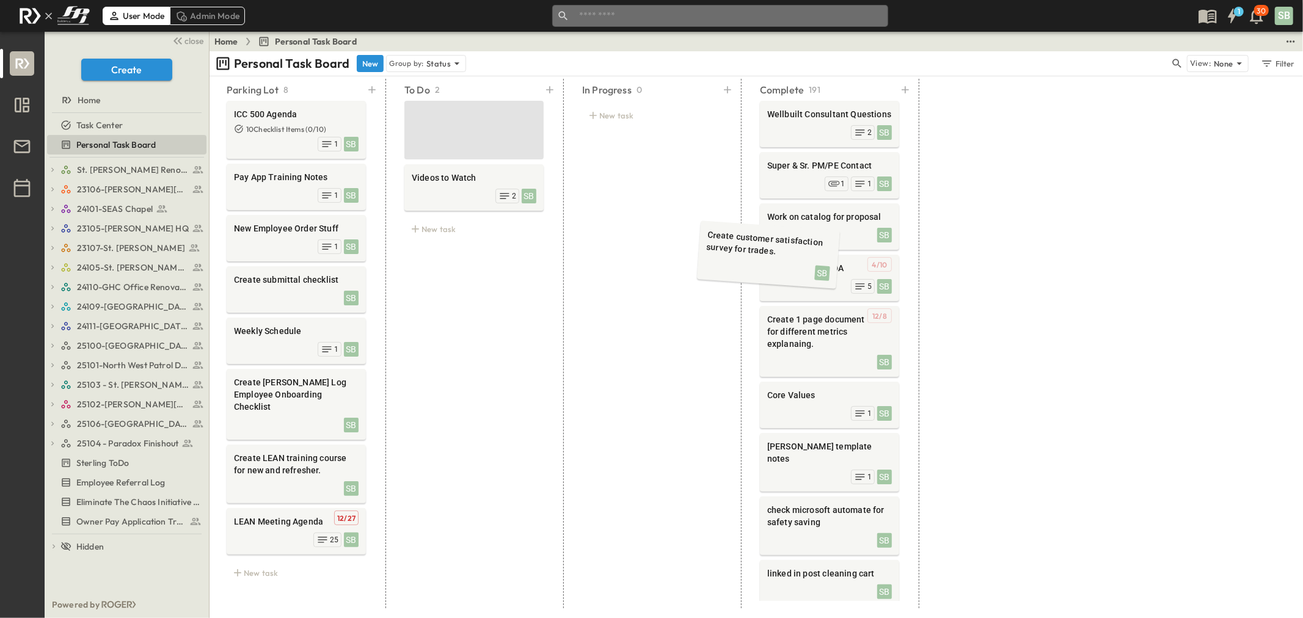
drag, startPoint x: 282, startPoint y: 237, endPoint x: 807, endPoint y: 243, distance: 525.9
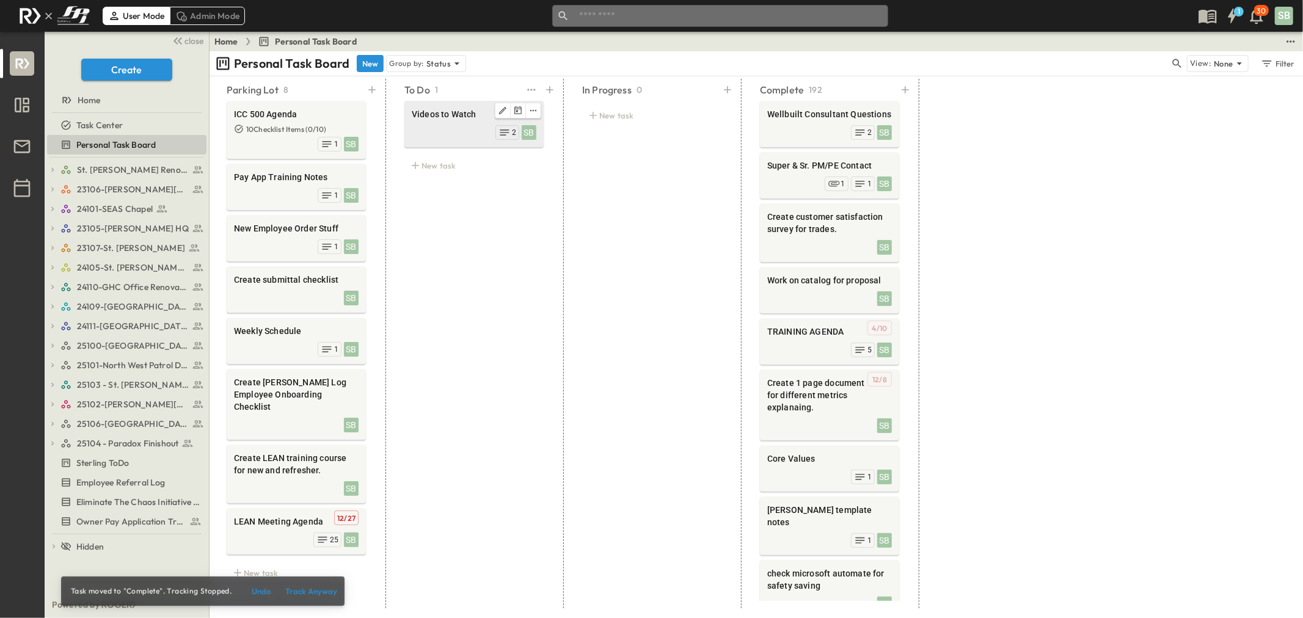
click at [460, 134] on div "SB 2" at bounding box center [474, 131] width 125 height 17
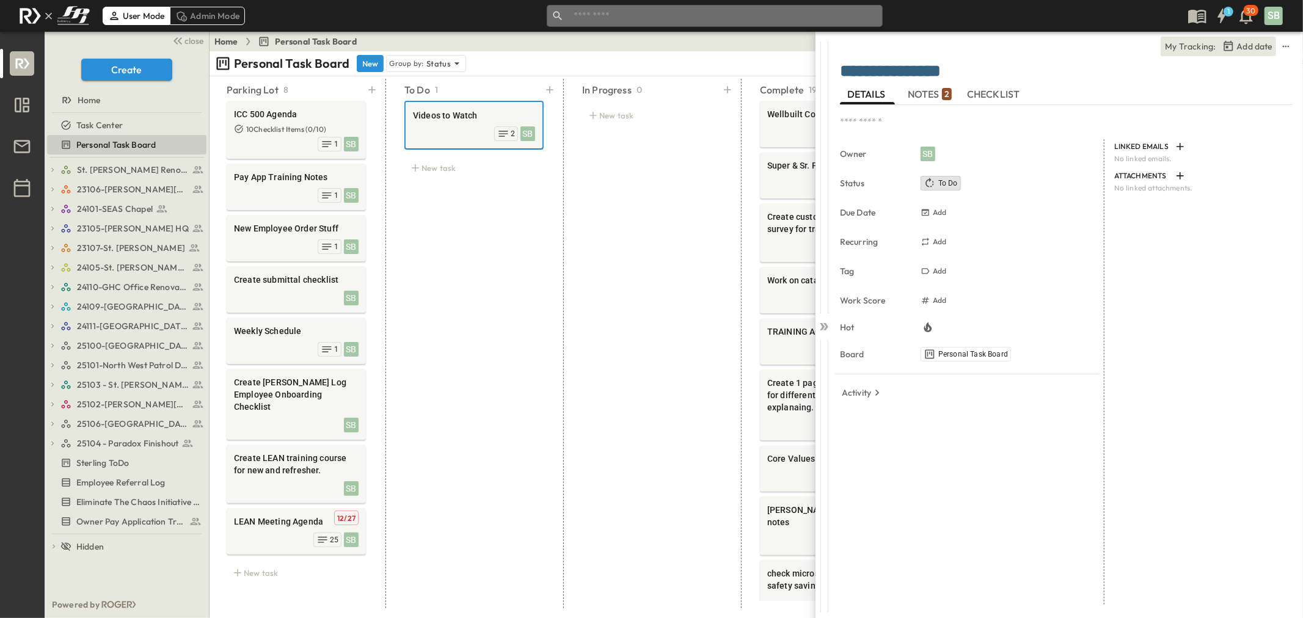
click at [927, 95] on span "NOTES 2" at bounding box center [930, 94] width 44 height 11
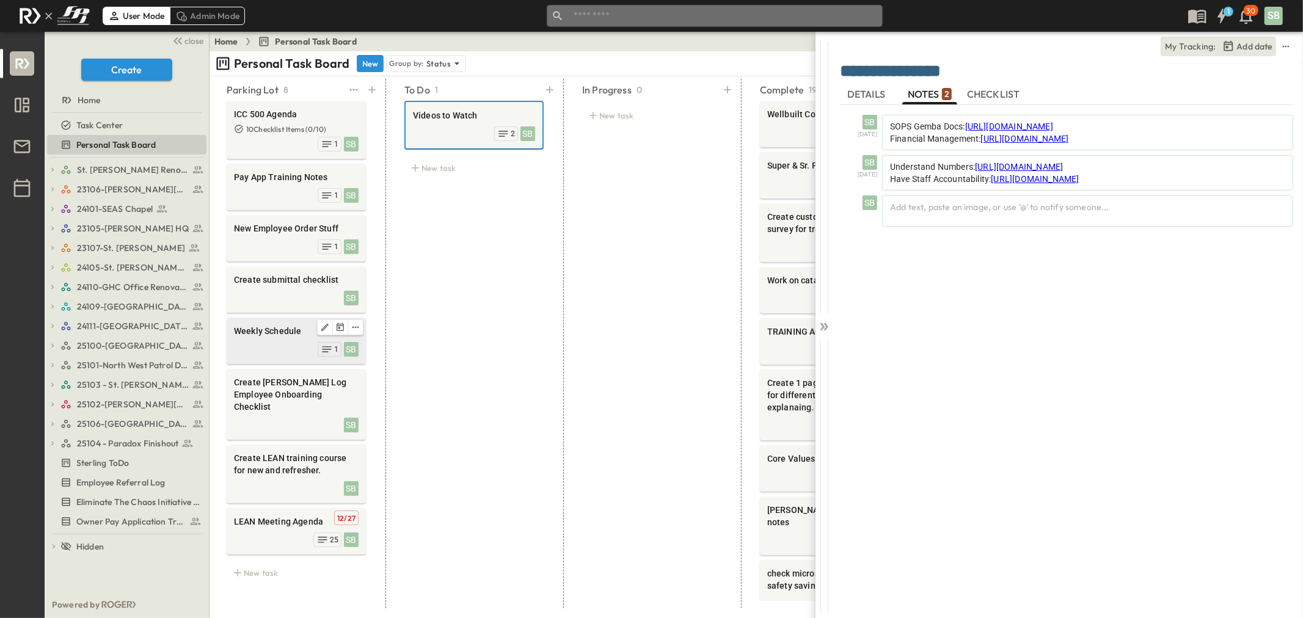
click at [282, 326] on span "Weekly Schedule" at bounding box center [296, 331] width 125 height 12
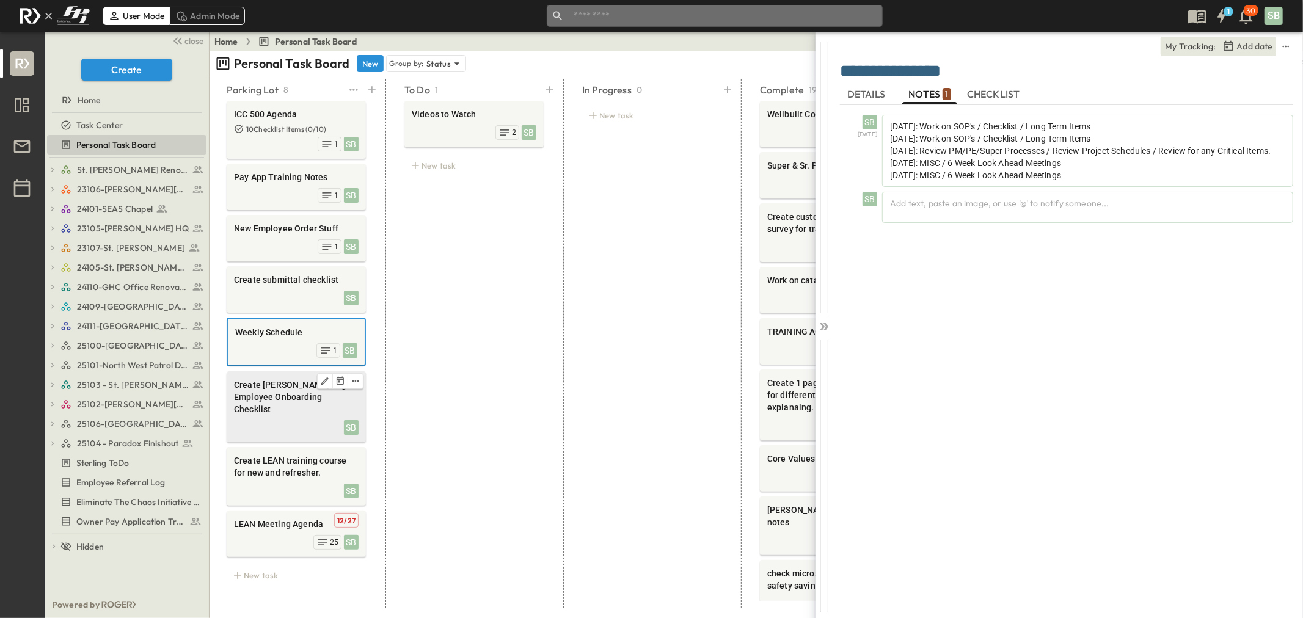
click at [288, 418] on div "SB" at bounding box center [296, 426] width 125 height 17
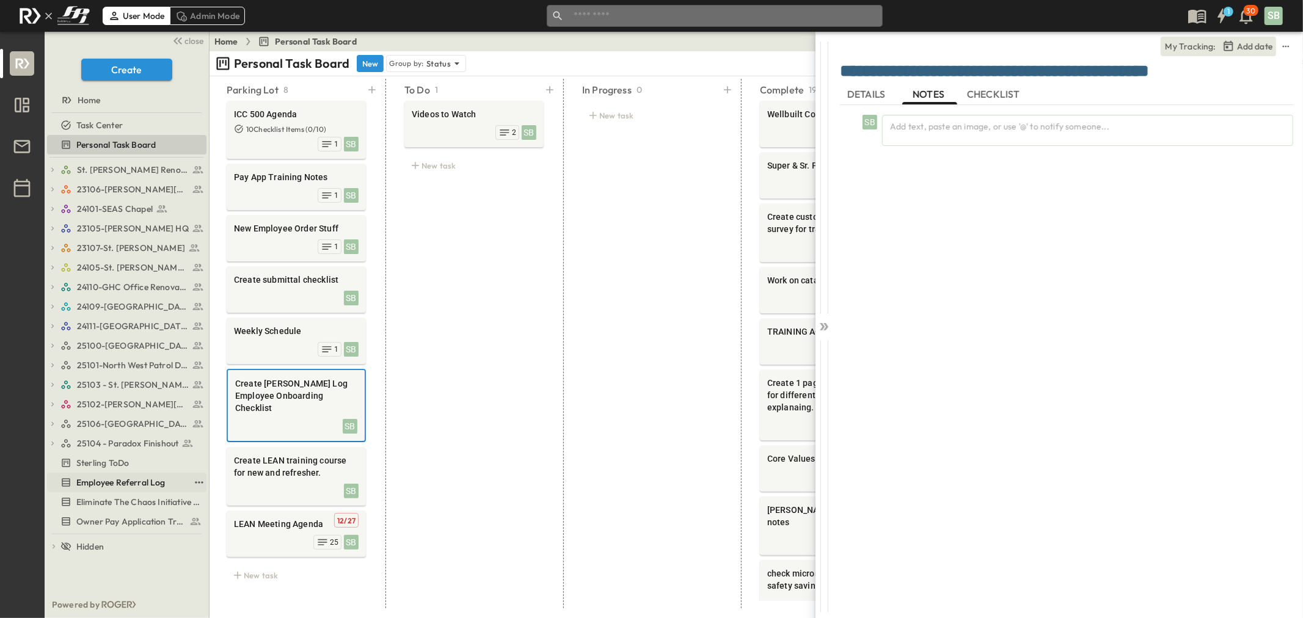
click at [125, 485] on span "Employee Referral Log" at bounding box center [120, 482] width 89 height 12
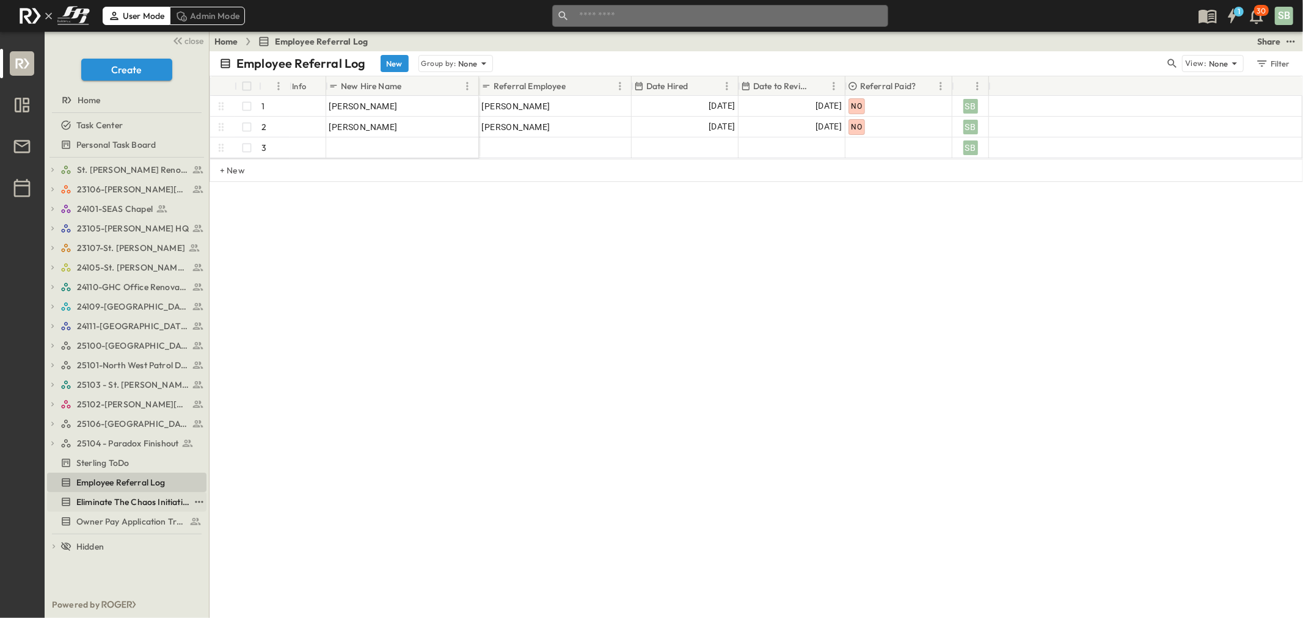
click at [122, 502] on span "Eliminate The Chaos Initiative Tracker" at bounding box center [132, 502] width 113 height 12
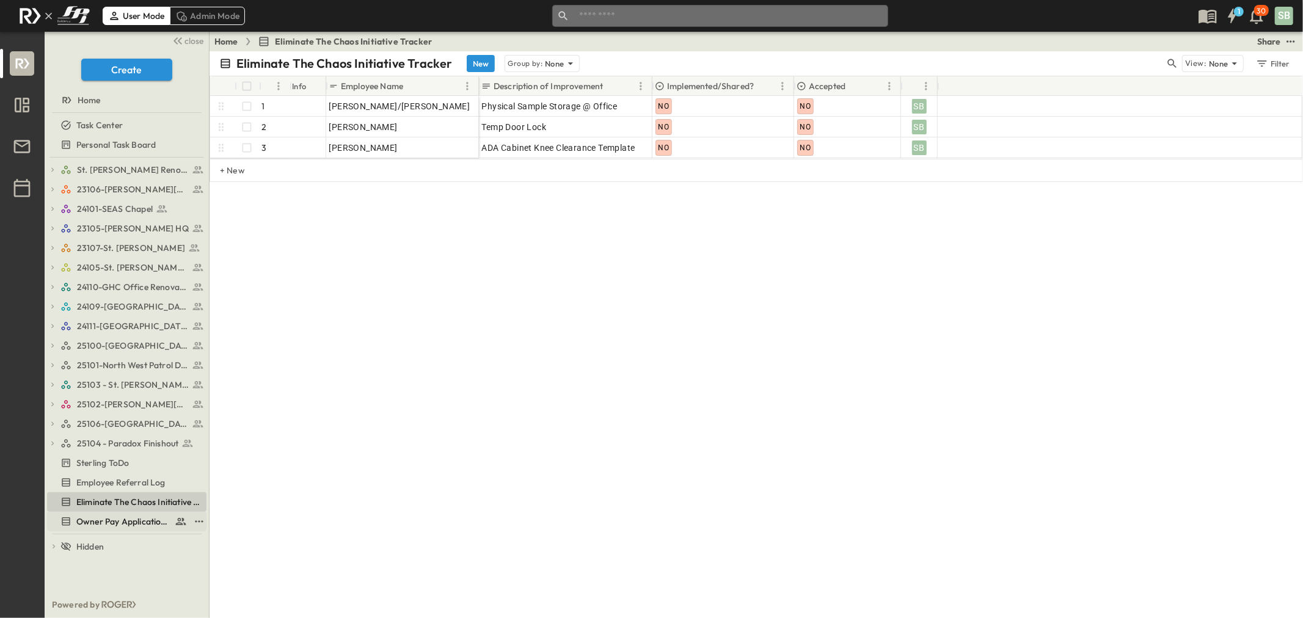
click at [153, 526] on span "Owner Pay Application Tracking" at bounding box center [122, 521] width 93 height 12
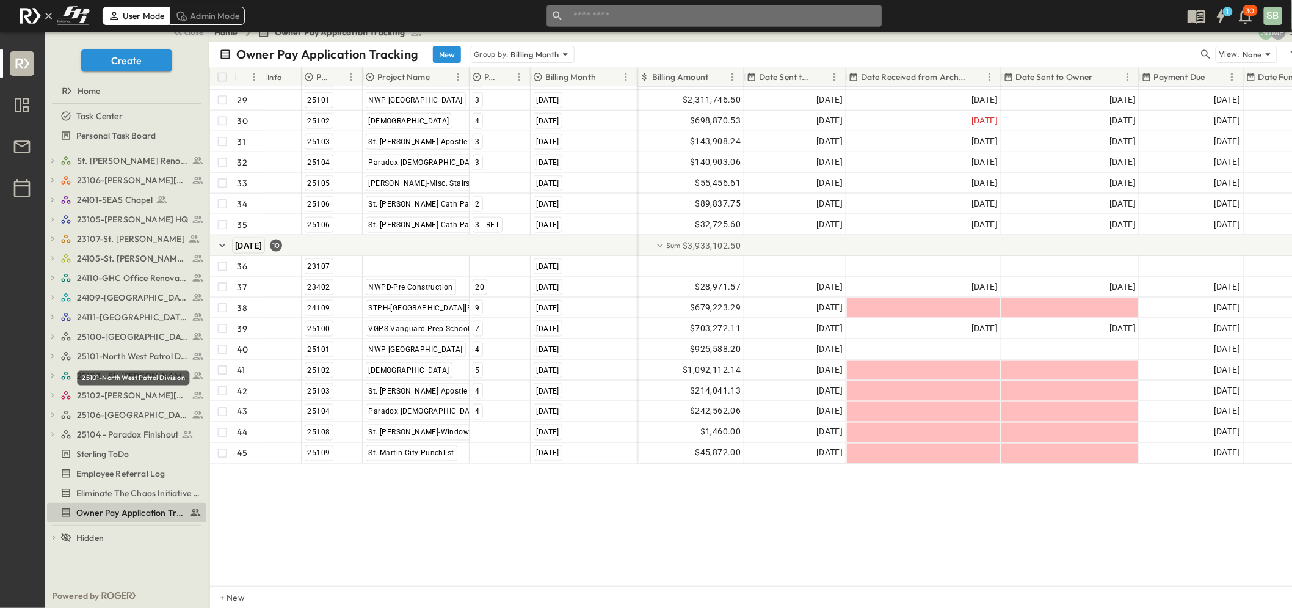
scroll to position [10, 0]
